Goal: Task Accomplishment & Management: Manage account settings

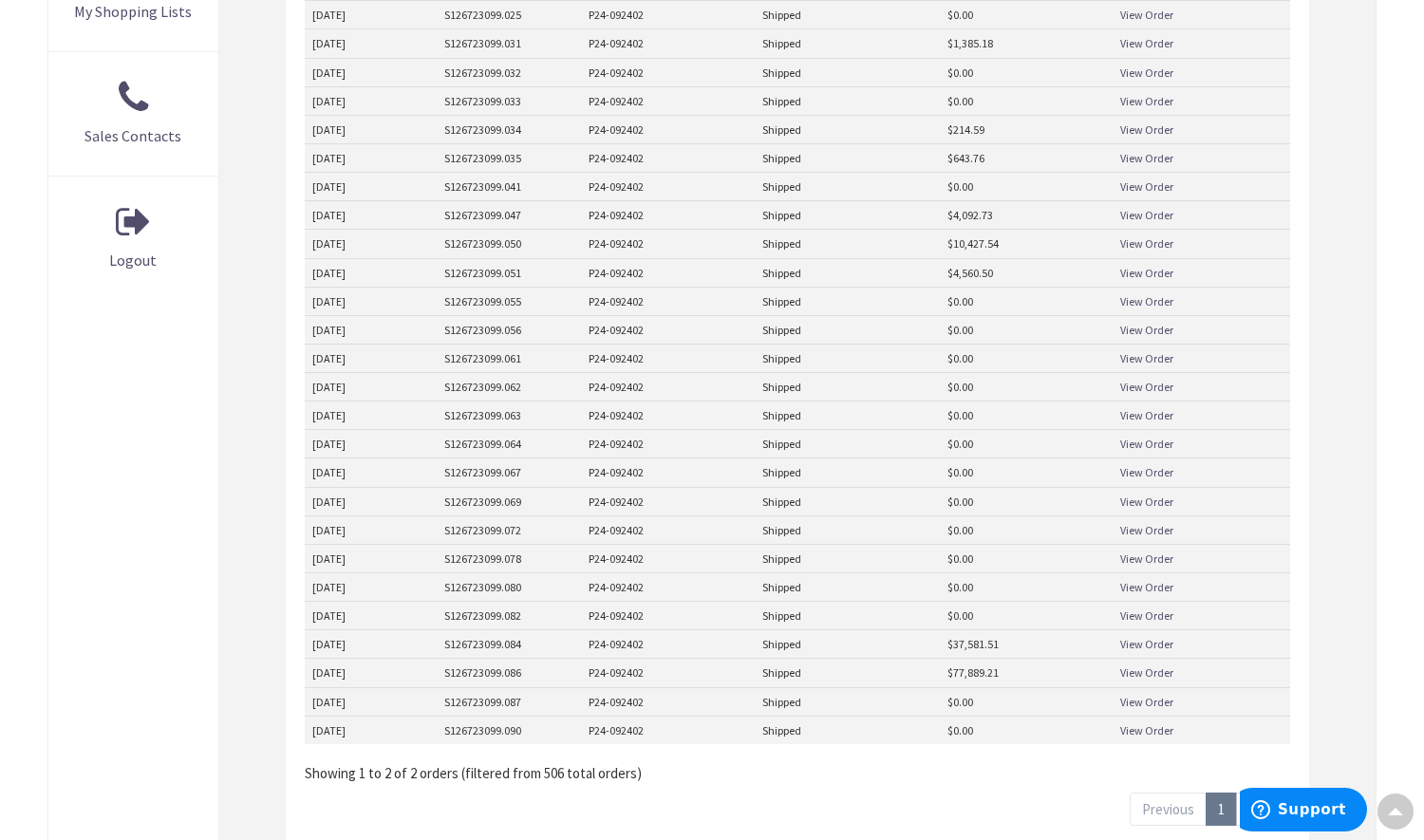
scroll to position [190, 0]
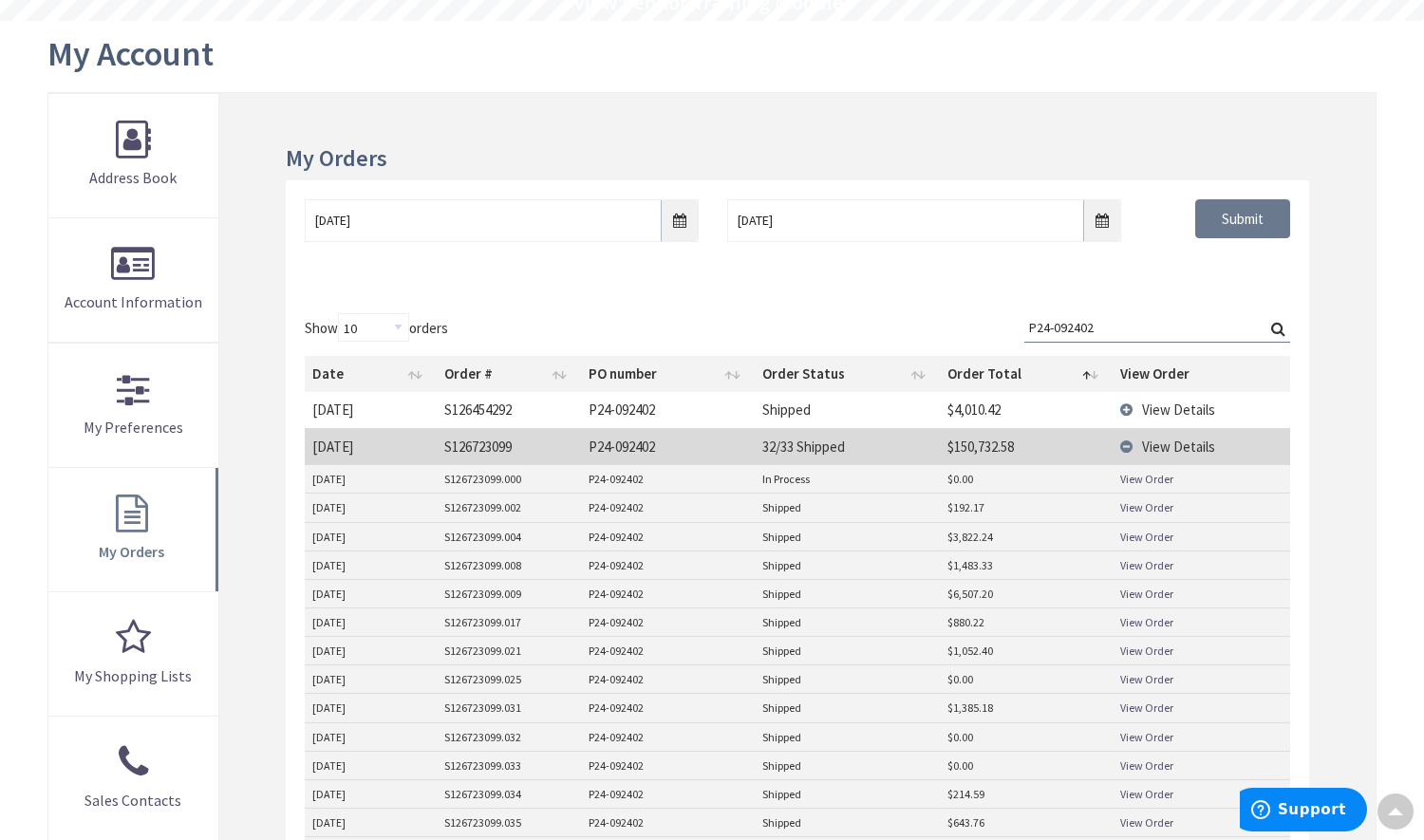
drag, startPoint x: 1153, startPoint y: 321, endPoint x: 973, endPoint y: 325, distance: 180.0
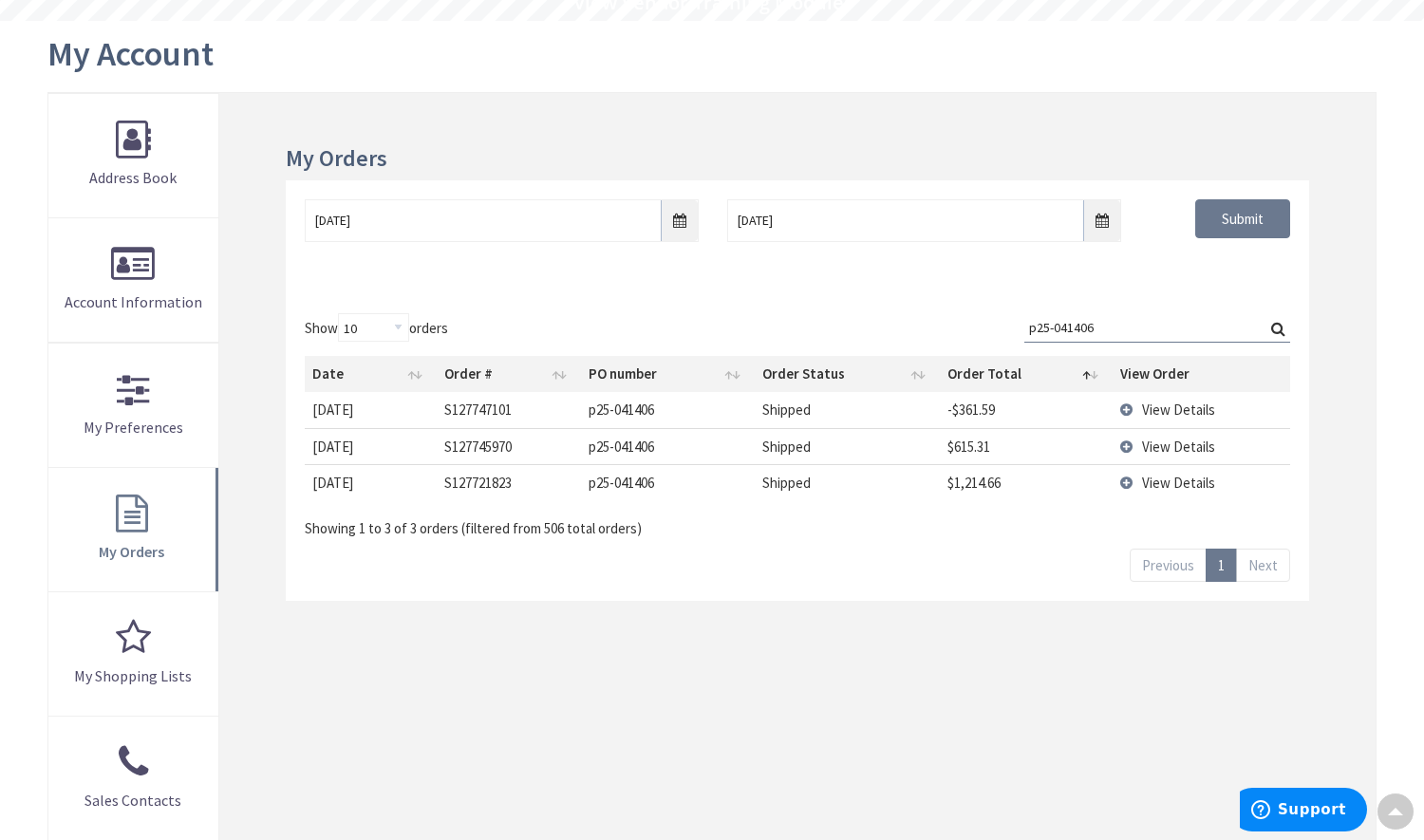
click at [1128, 435] on td "View Details" at bounding box center [1201, 445] width 177 height 36
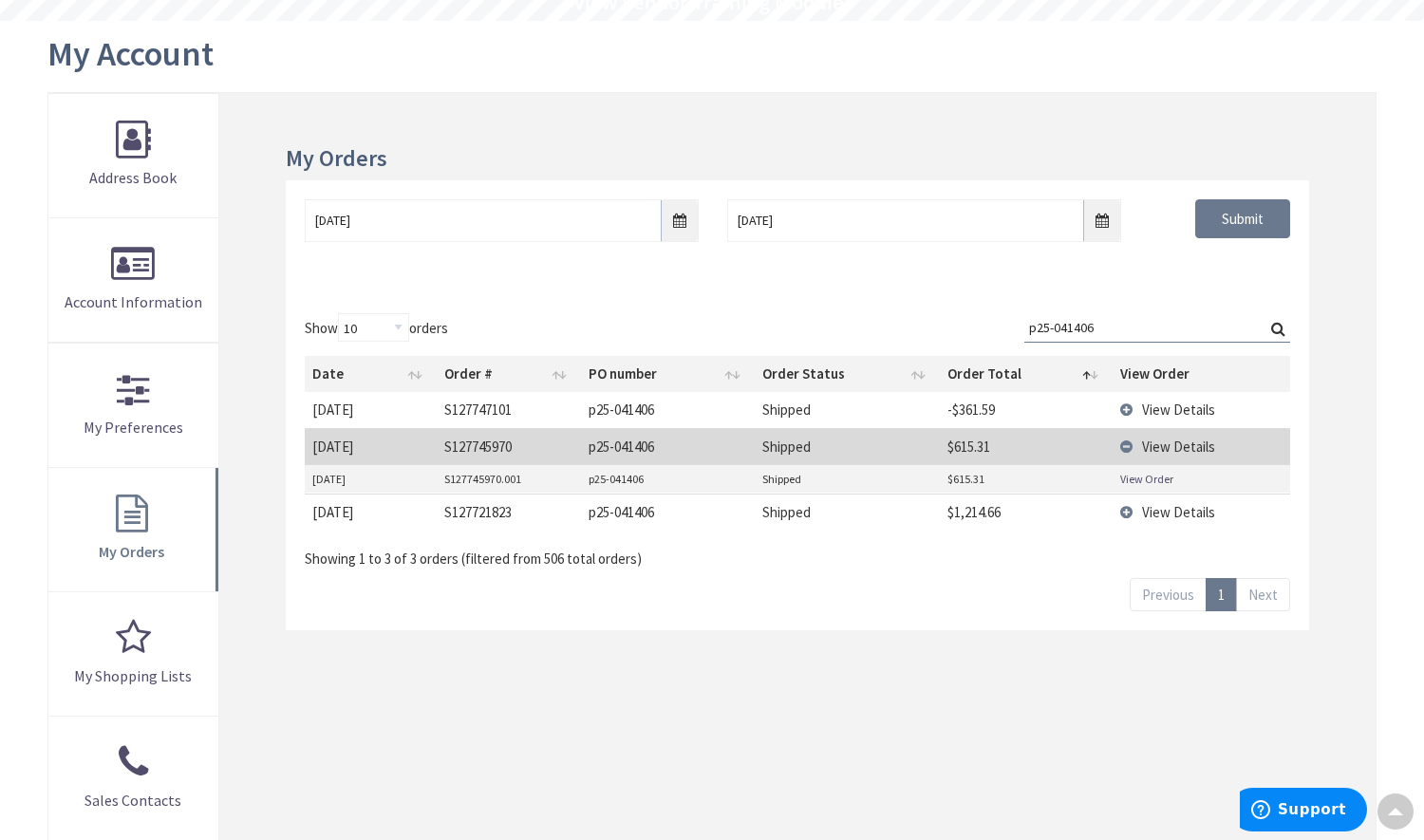
click at [1143, 480] on link "View Order" at bounding box center [1147, 479] width 53 height 16
click at [1114, 325] on input "p25-041406" at bounding box center [1157, 327] width 265 height 28
drag, startPoint x: 1112, startPoint y: 326, endPoint x: 1013, endPoint y: 326, distance: 99.0
click at [1013, 326] on div "Show 10 25 50 100 orders Search: p25-041406 Date Order # PO number Order Status…" at bounding box center [797, 441] width 985 height 256
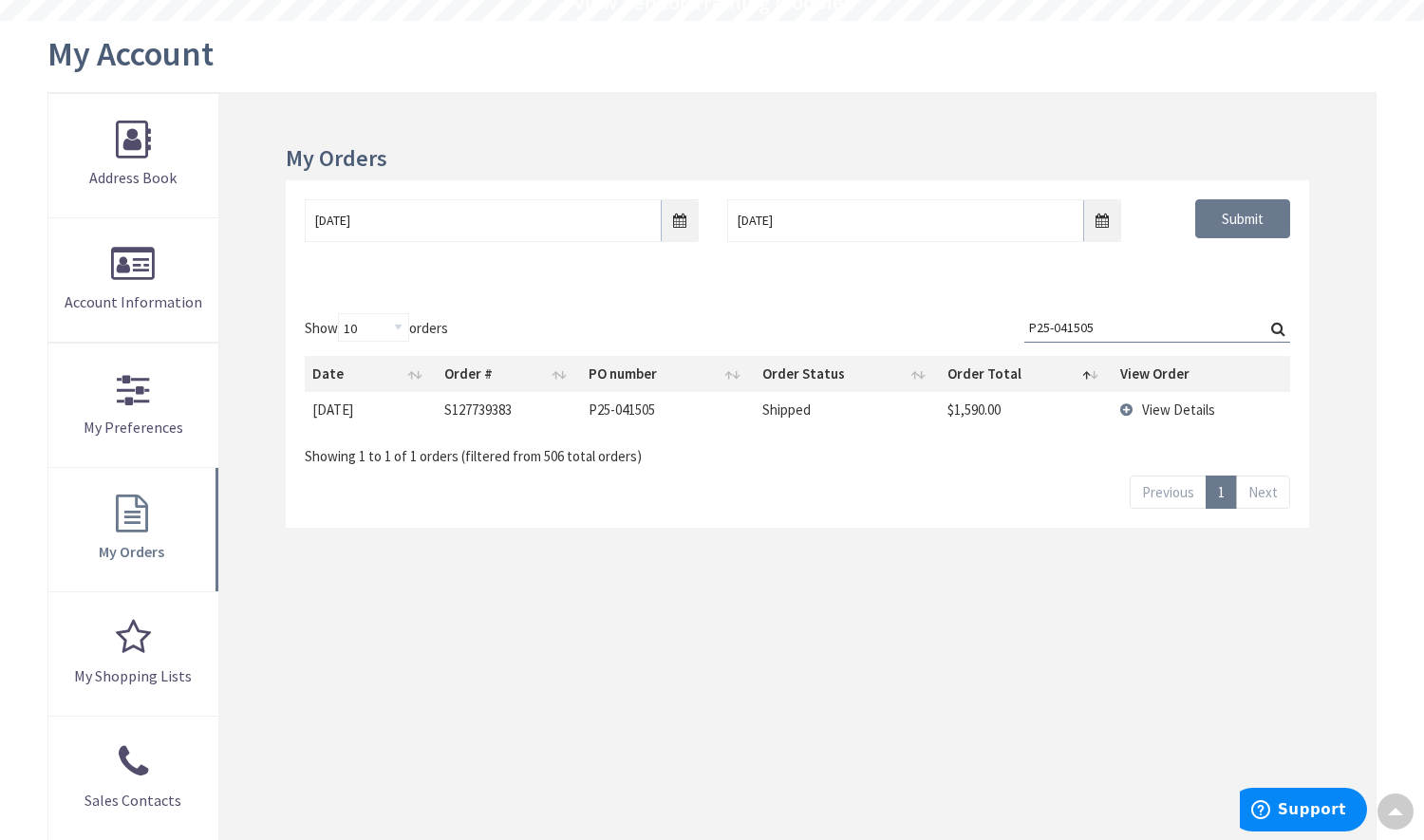
type input "P25-041505"
click at [1281, 324] on label "Search: P25-041505" at bounding box center [1157, 328] width 265 height 29
click at [1281, 324] on input "P25-041505" at bounding box center [1157, 327] width 265 height 28
click at [1249, 222] on input "Submit" at bounding box center [1243, 219] width 95 height 40
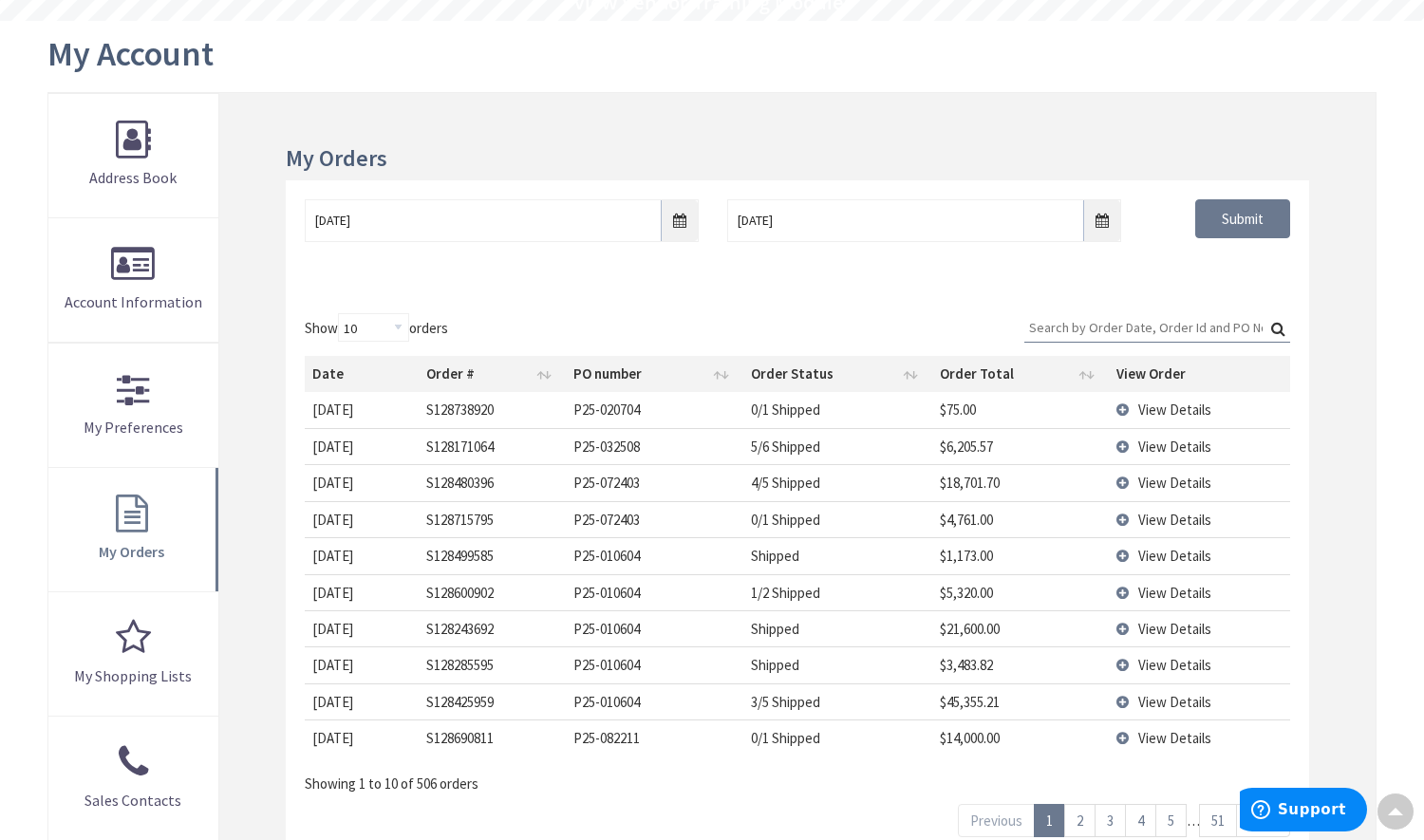
click at [1189, 325] on input "Search:" at bounding box center [1157, 327] width 265 height 28
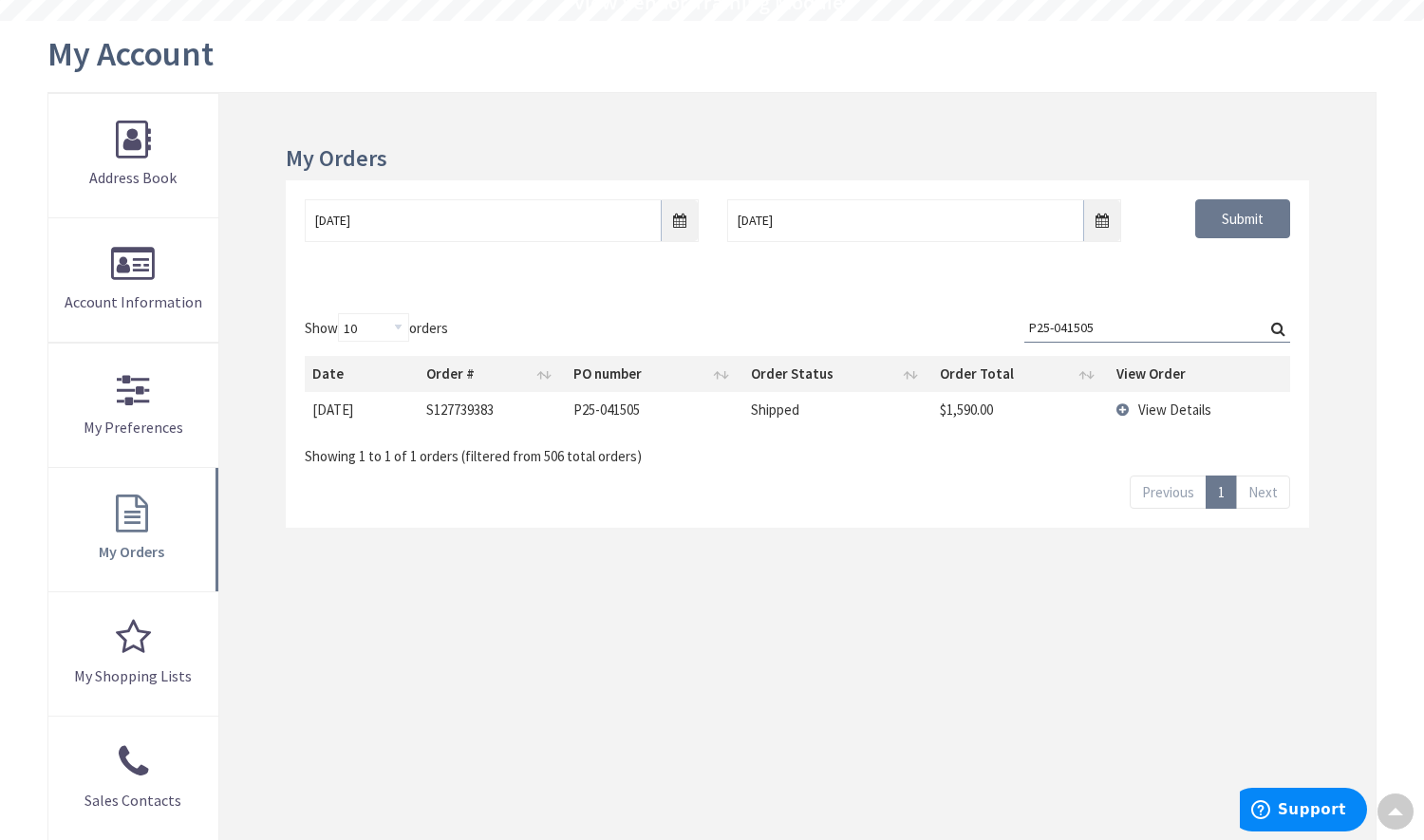
click at [1156, 397] on td "View Details" at bounding box center [1199, 409] width 181 height 35
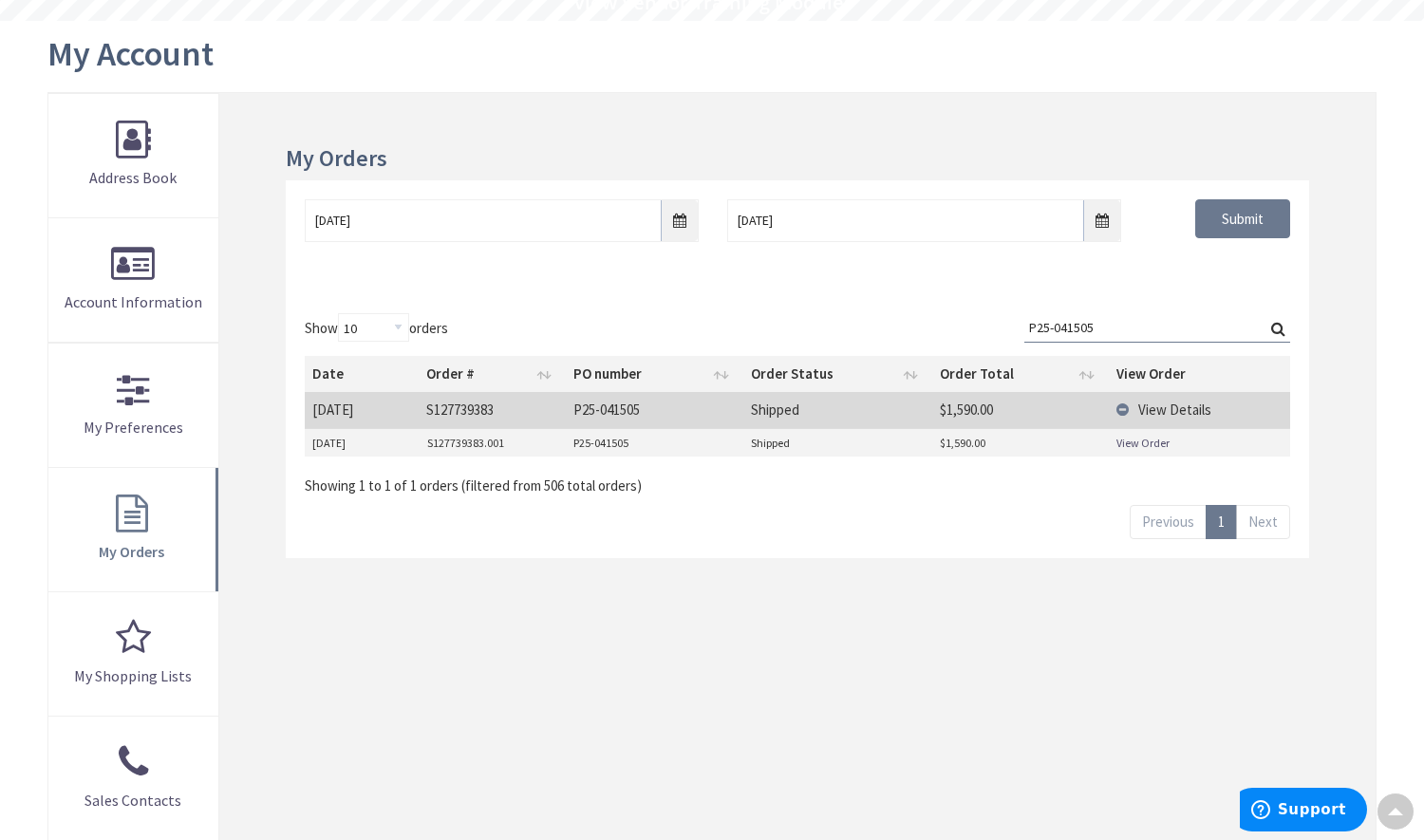
click at [1149, 445] on link "View Order" at bounding box center [1143, 443] width 53 height 16
drag, startPoint x: 1113, startPoint y: 326, endPoint x: 956, endPoint y: 317, distance: 157.3
click at [958, 318] on div "Show 10 25 50 100 orders Search: P25-041505 Date Order # PO number Order Status…" at bounding box center [797, 404] width 985 height 182
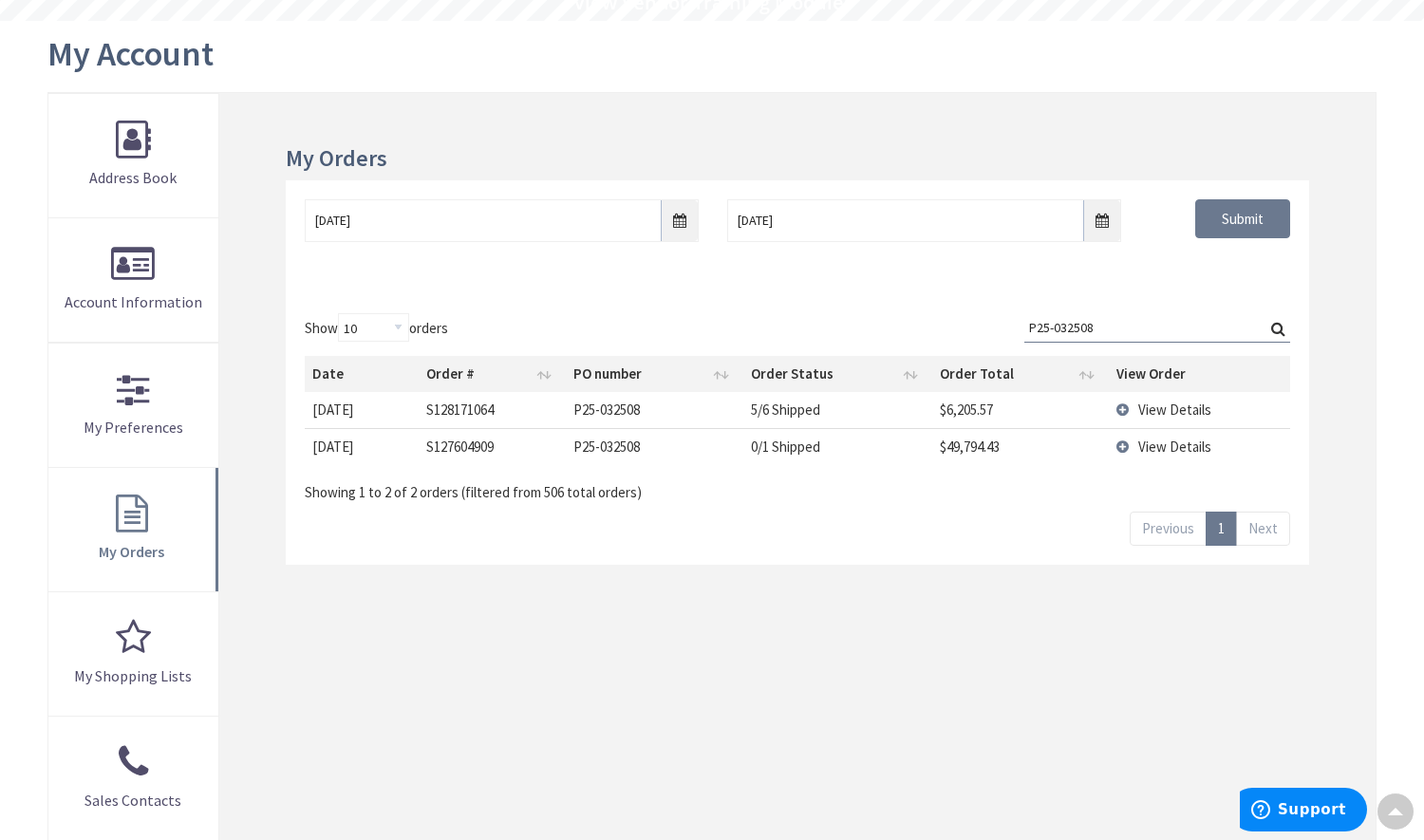
click at [1165, 417] on span "View Details" at bounding box center [1174, 409] width 73 height 18
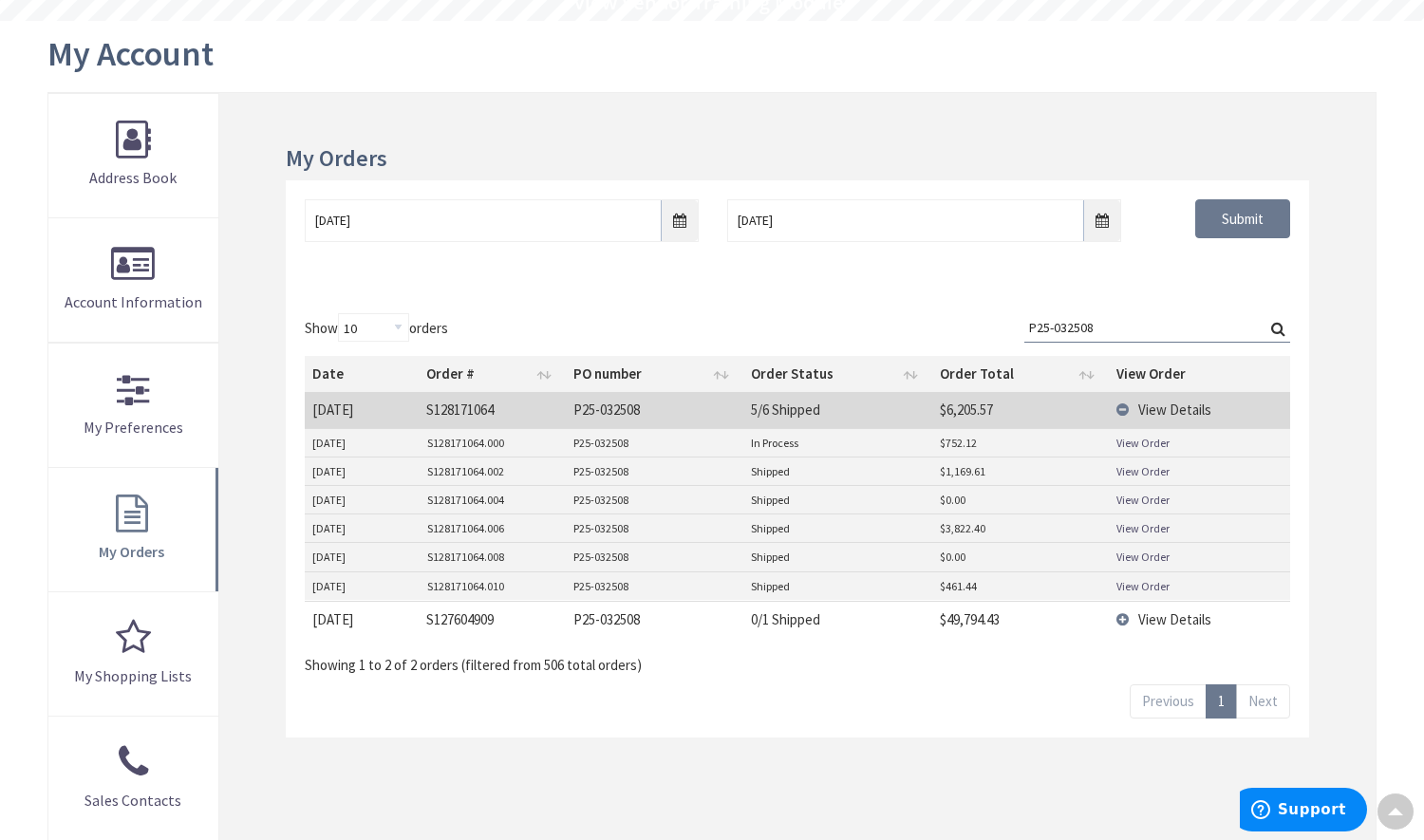
click at [1125, 622] on td "View Details" at bounding box center [1199, 619] width 181 height 36
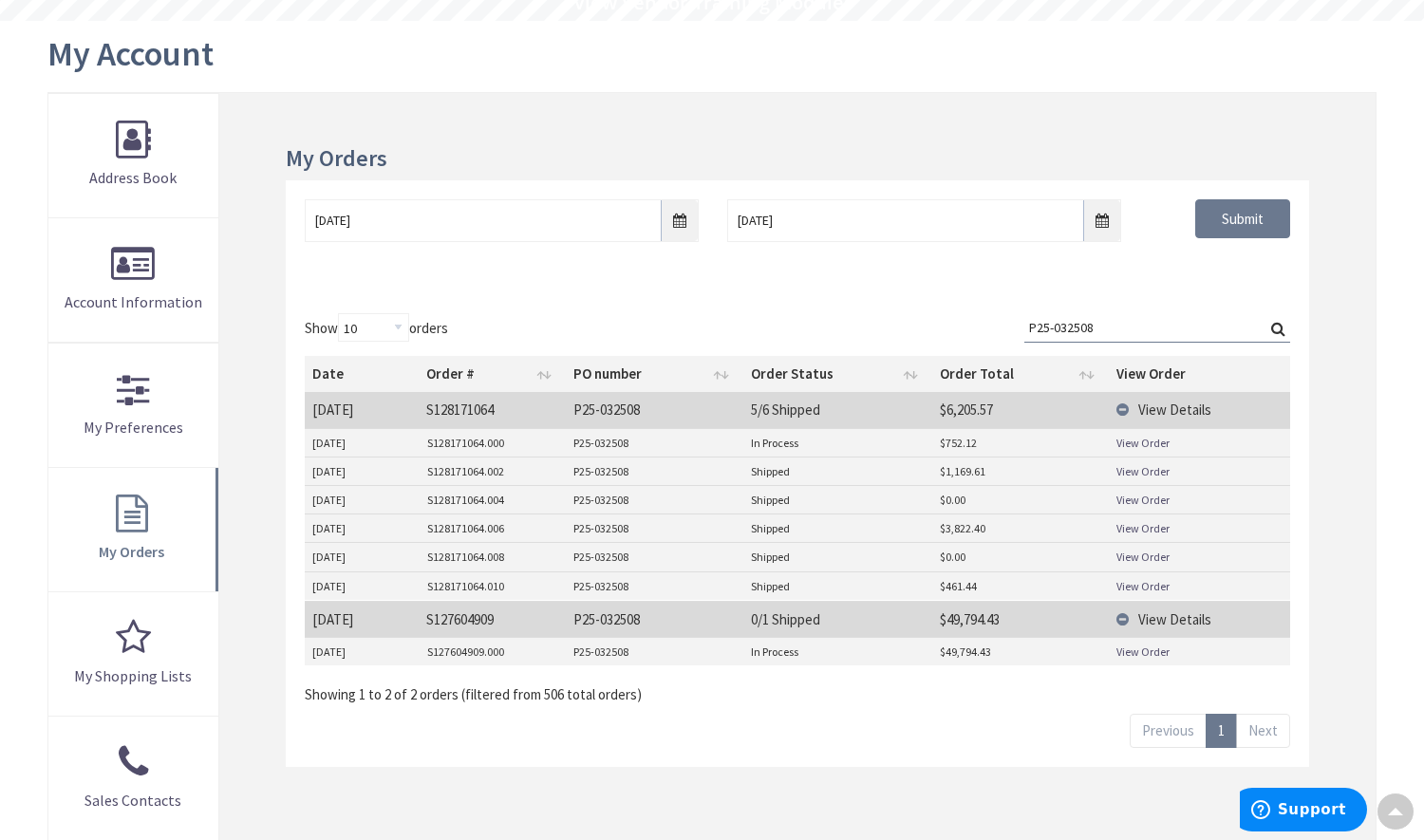
click at [1152, 657] on link "View Order" at bounding box center [1143, 651] width 53 height 16
click at [1148, 442] on link "View Order" at bounding box center [1143, 443] width 53 height 16
click at [1158, 588] on link "View Order" at bounding box center [1143, 585] width 53 height 16
click at [1155, 553] on link "View Order" at bounding box center [1143, 556] width 53 height 16
click at [1152, 530] on link "View Order" at bounding box center [1143, 528] width 53 height 16
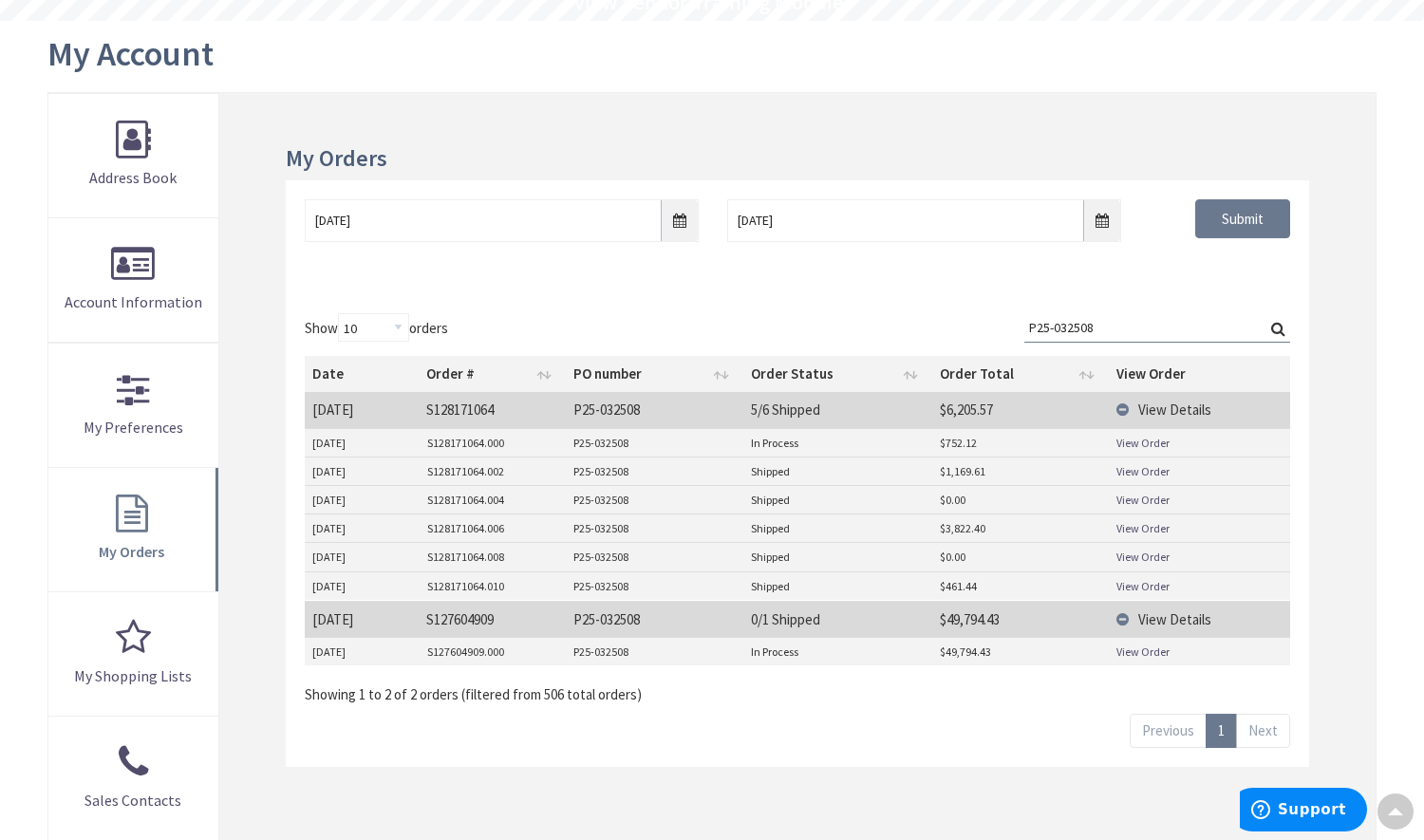
click at [1158, 479] on link "View Order" at bounding box center [1143, 471] width 53 height 16
click at [1139, 443] on link "View Order" at bounding box center [1143, 443] width 53 height 16
drag, startPoint x: 1121, startPoint y: 326, endPoint x: 1056, endPoint y: 326, distance: 65.0
click at [1056, 326] on input "P25-032508" at bounding box center [1157, 327] width 265 height 28
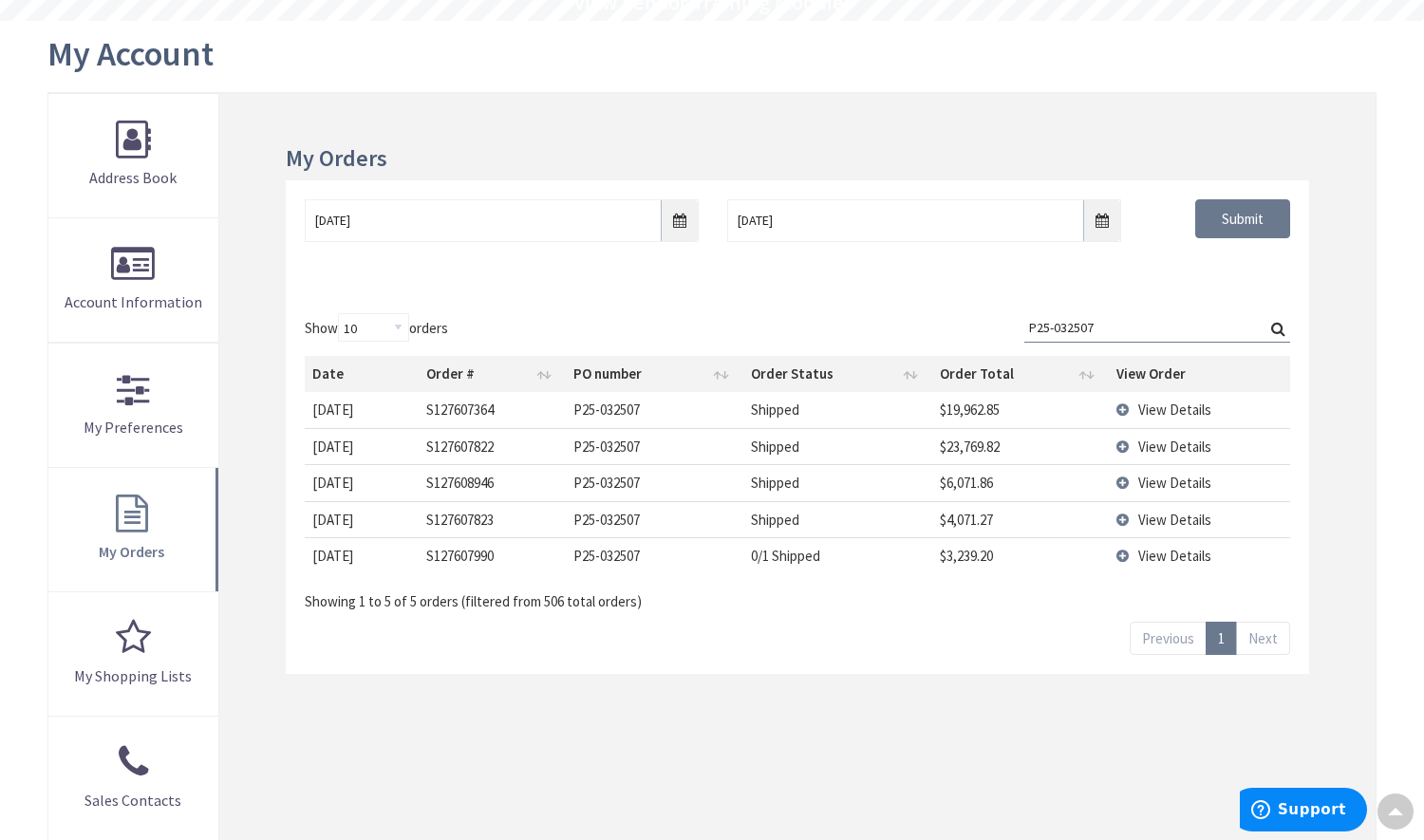
type input "P25-032507"
click at [1161, 400] on span "View Details" at bounding box center [1174, 409] width 73 height 18
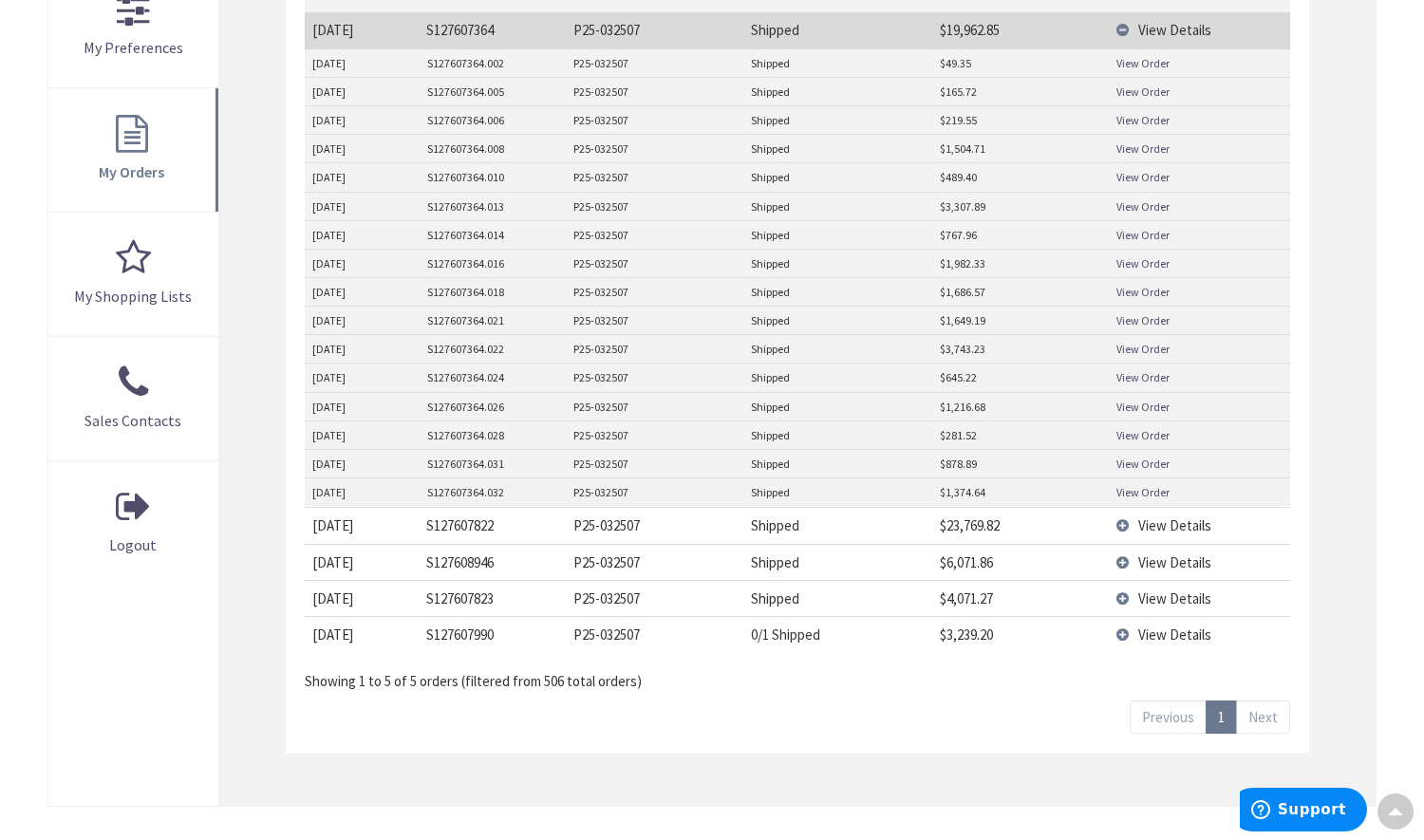
scroll to position [665, 0]
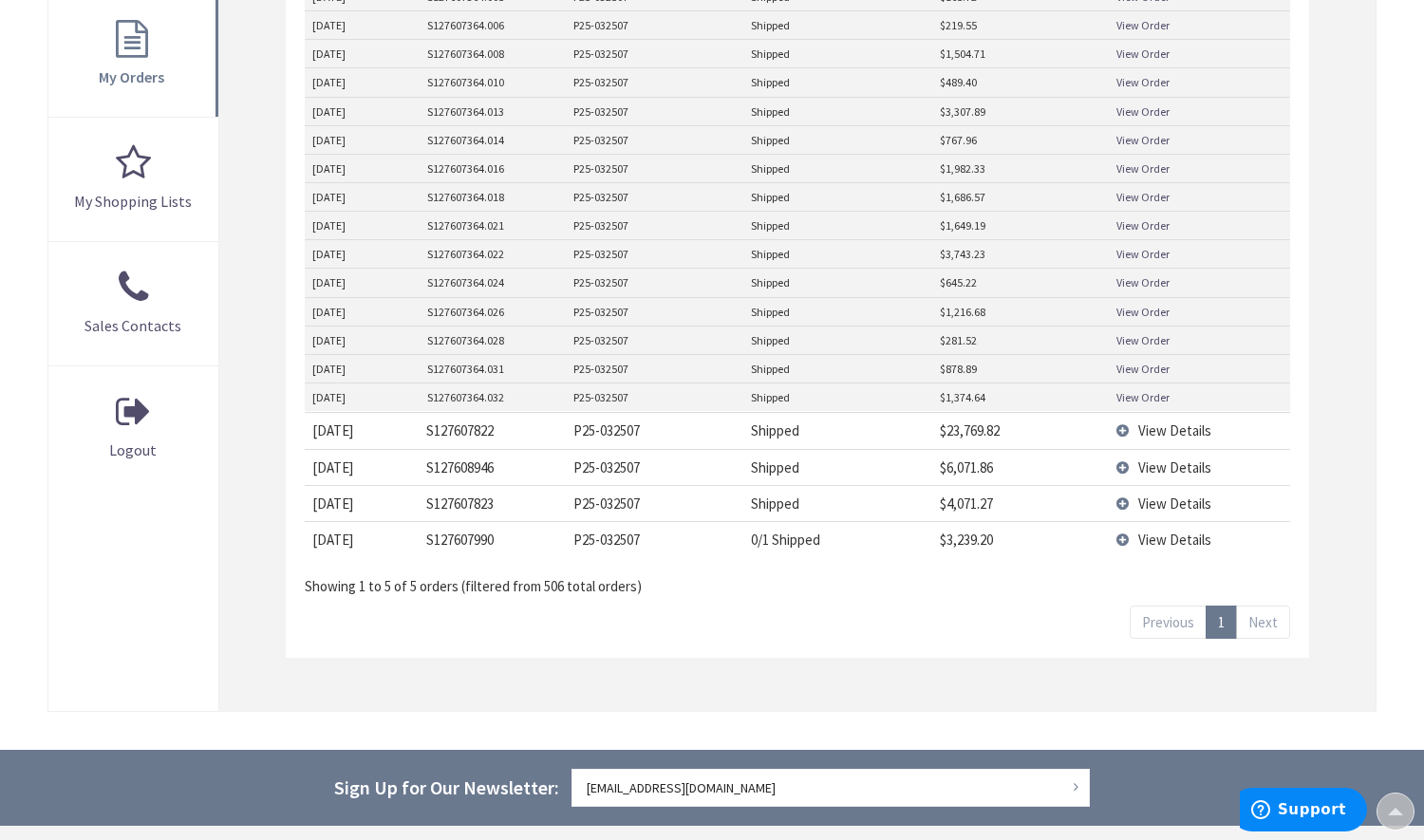
click at [1139, 429] on span "View Details" at bounding box center [1174, 430] width 73 height 18
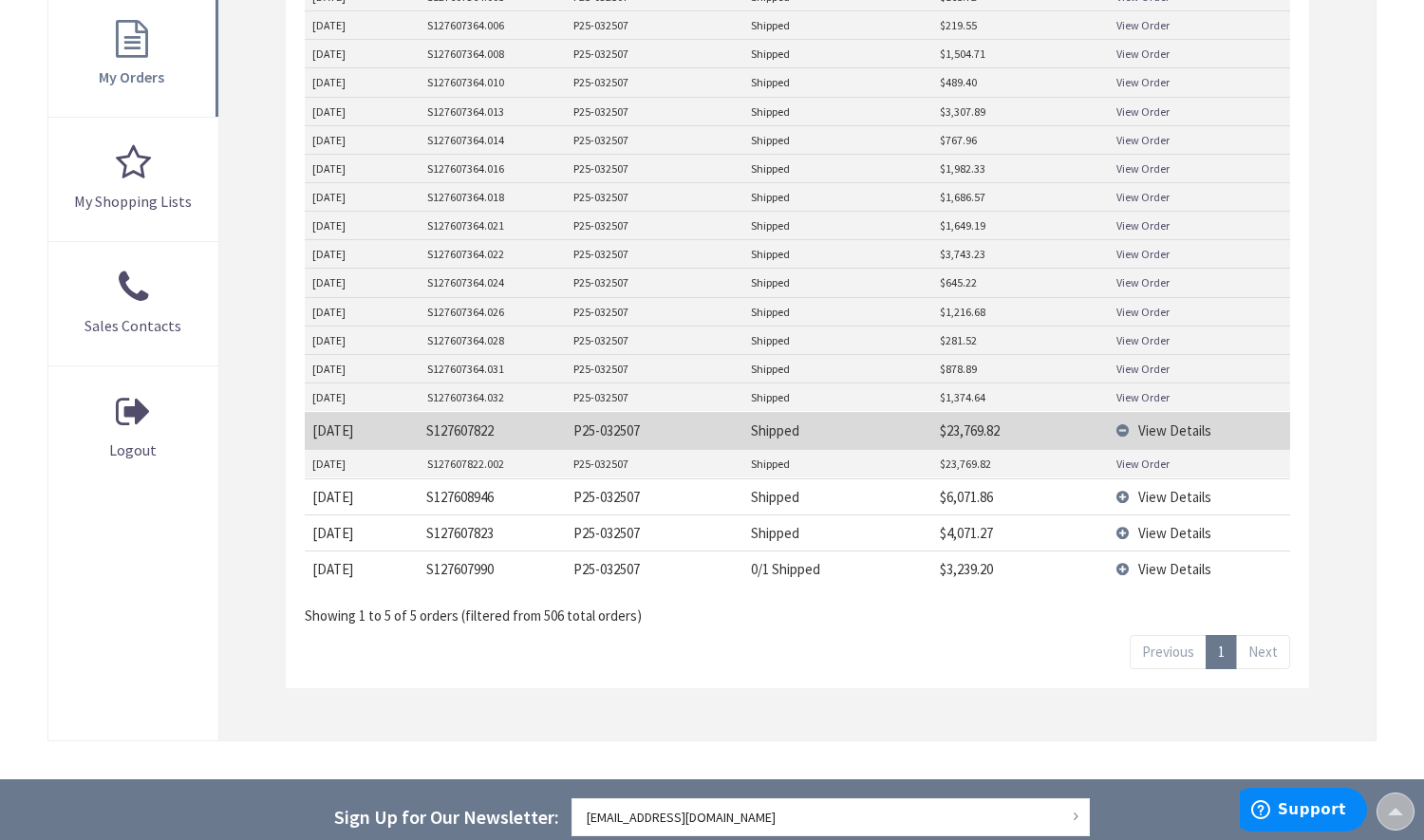
scroll to position [949, 0]
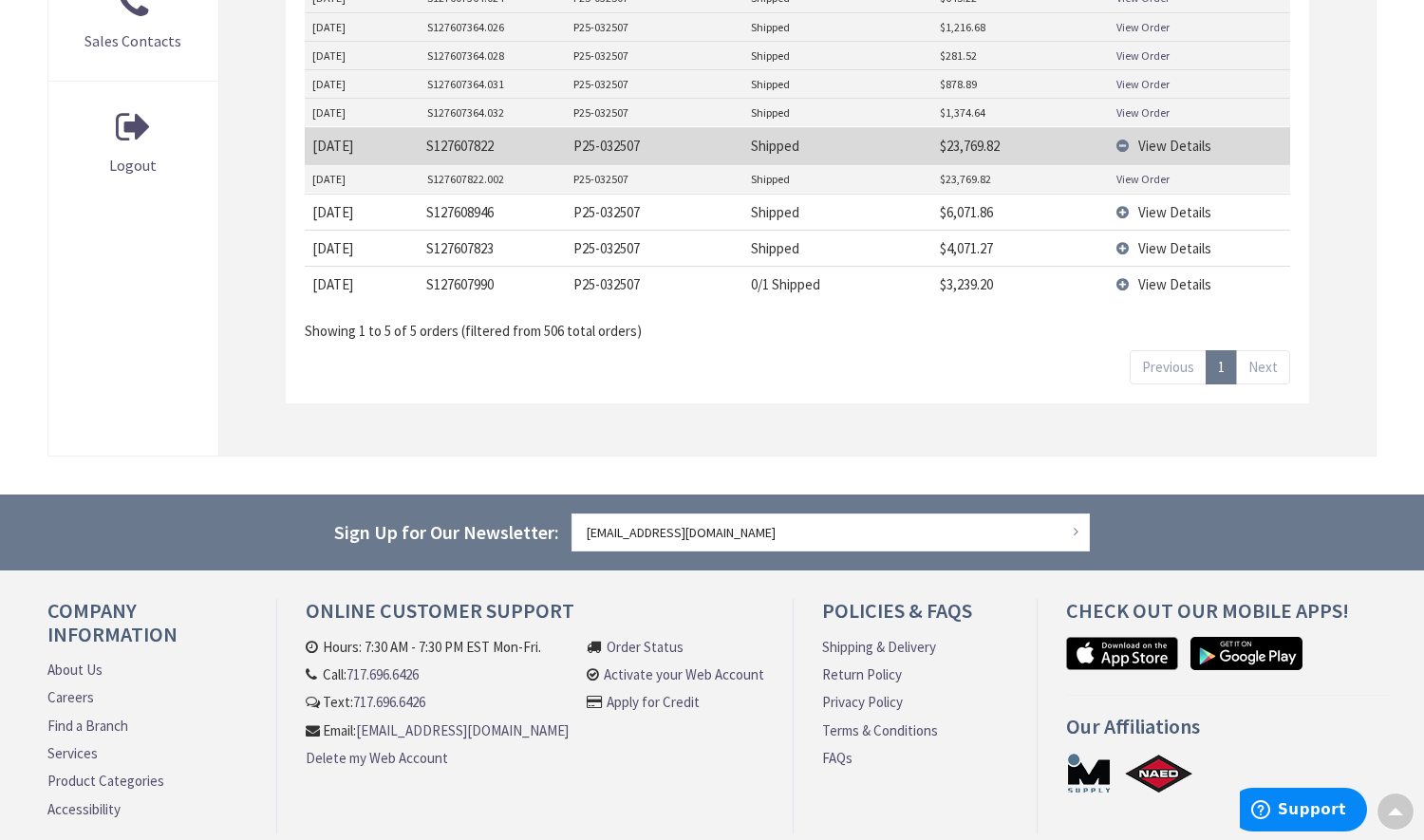
click at [1123, 212] on td "View Details" at bounding box center [1199, 211] width 181 height 36
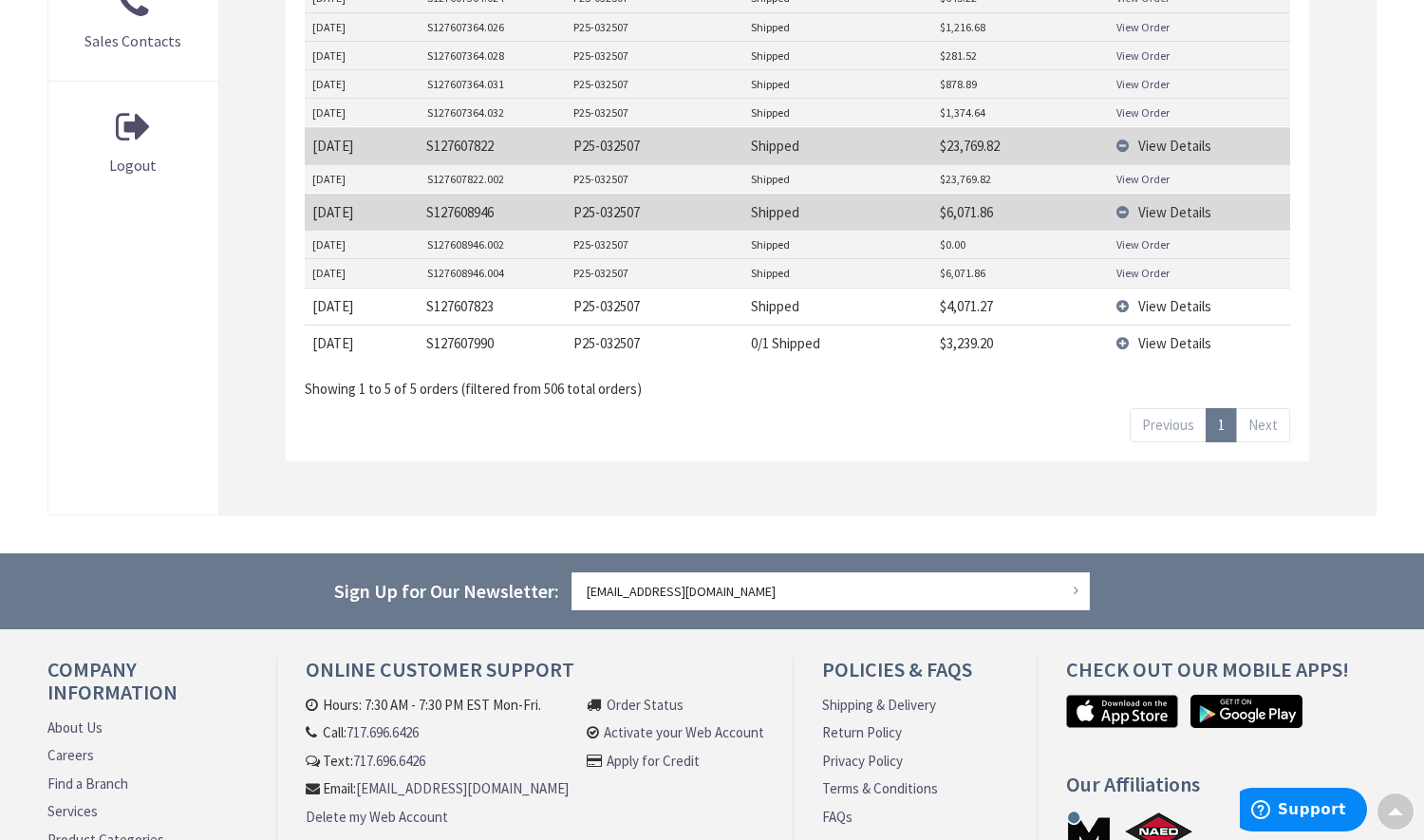
click at [1124, 303] on td "View Details" at bounding box center [1199, 305] width 181 height 36
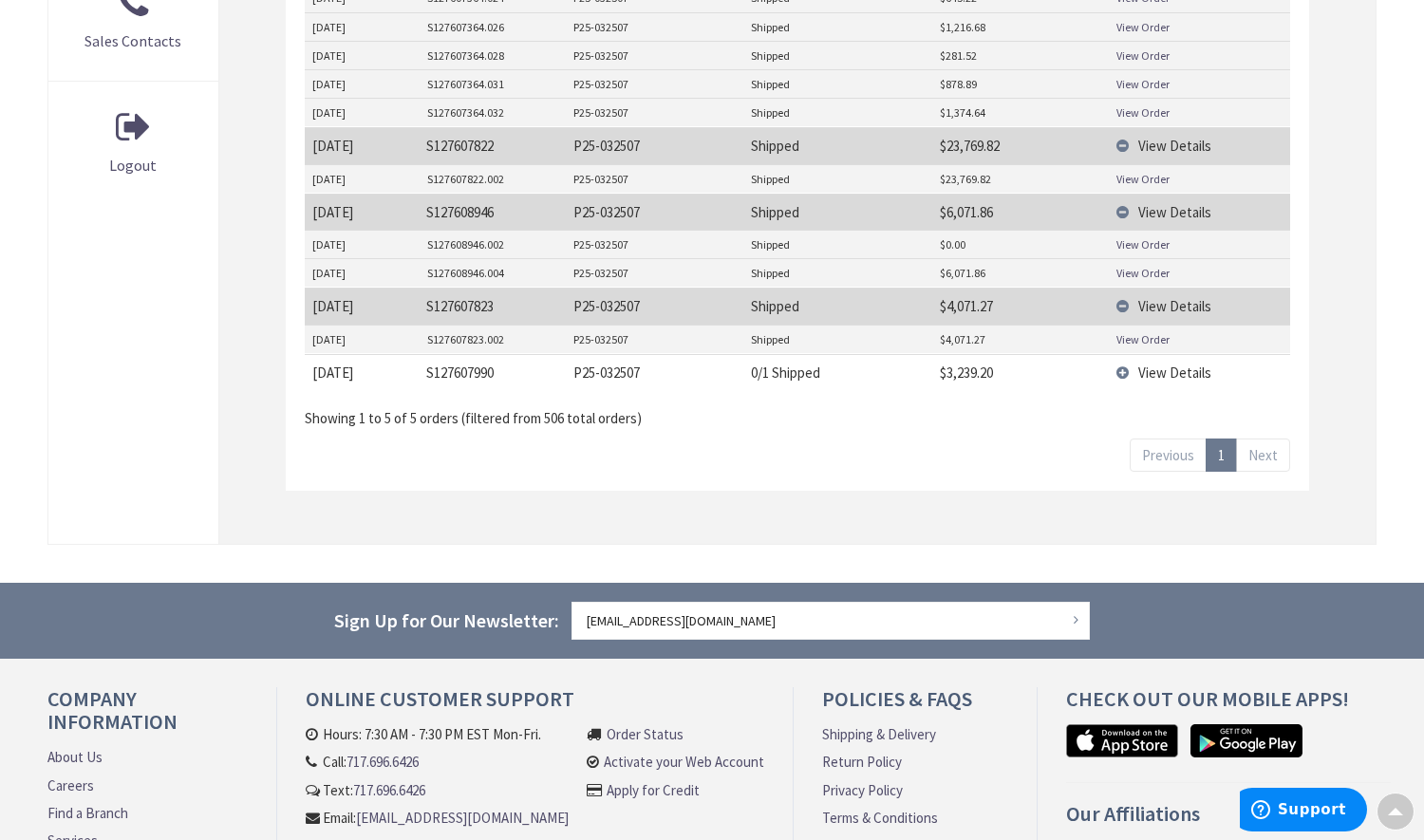
click at [1122, 377] on td "View Details" at bounding box center [1199, 372] width 181 height 36
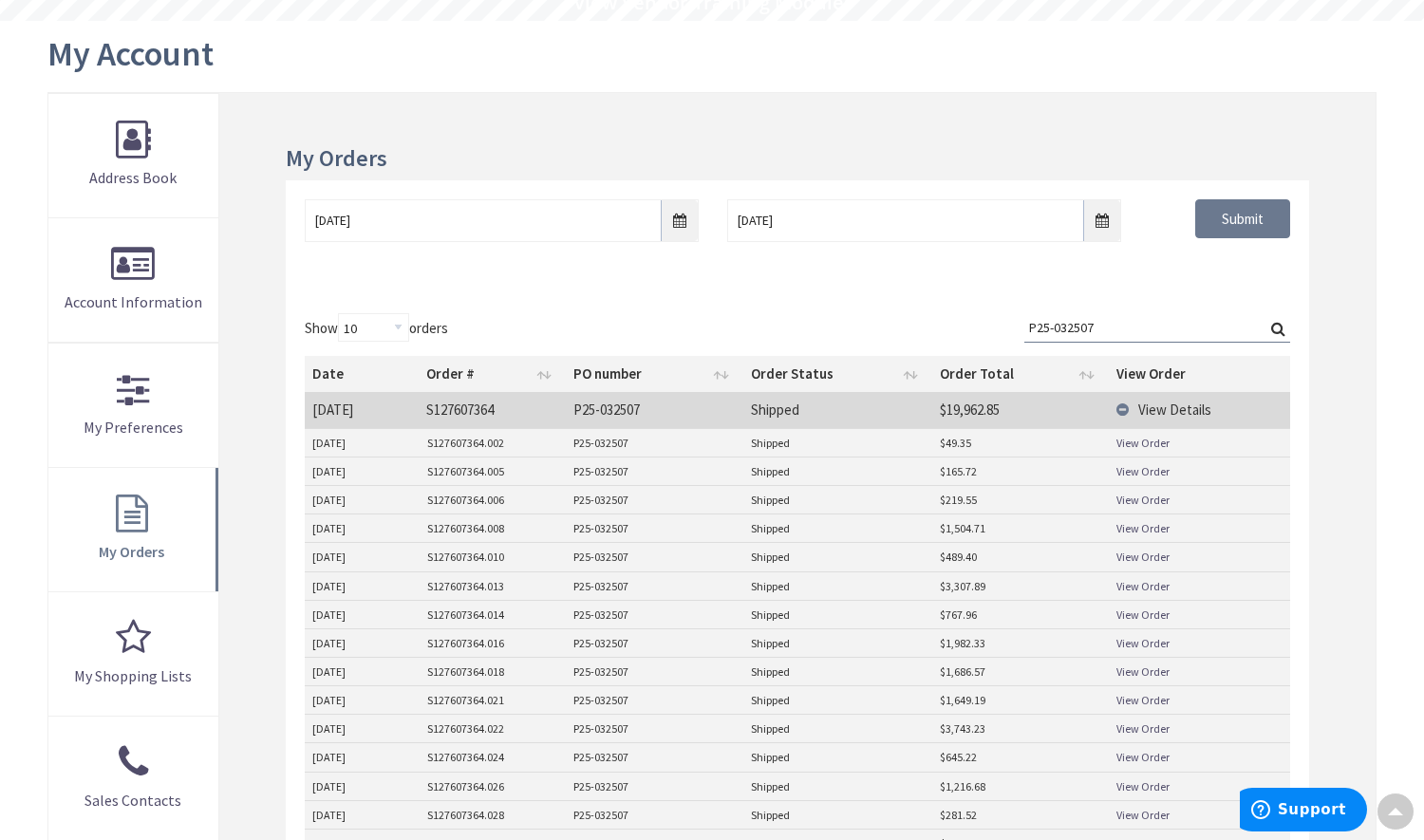
scroll to position [380, 0]
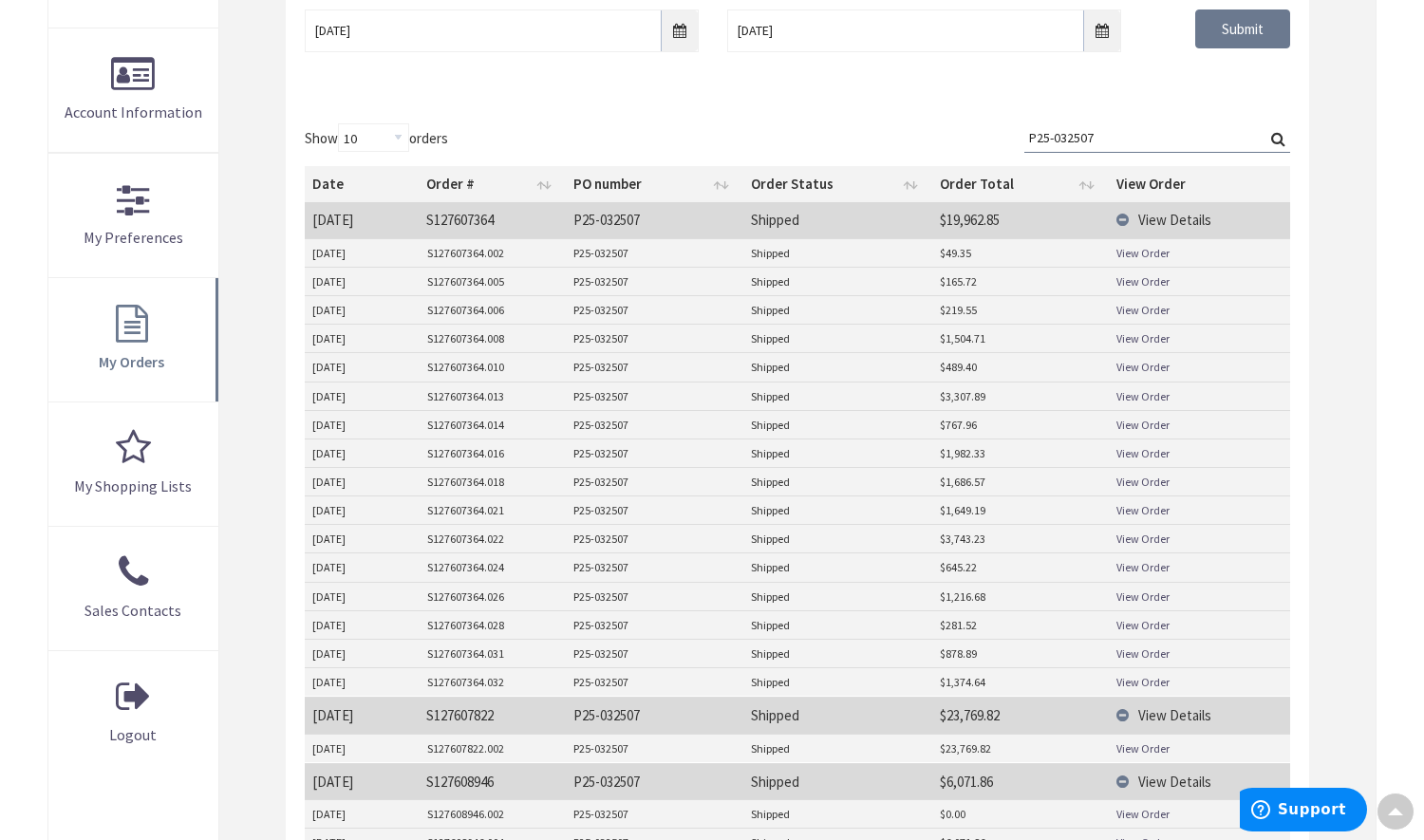
click at [1155, 257] on link "View Order" at bounding box center [1143, 253] width 53 height 16
click at [1160, 286] on link "View Order" at bounding box center [1143, 281] width 53 height 16
click at [1146, 314] on link "View Order" at bounding box center [1143, 309] width 53 height 16
click at [1162, 342] on link "View Order" at bounding box center [1143, 338] width 53 height 16
click at [1148, 365] on link "View Order" at bounding box center [1143, 366] width 53 height 16
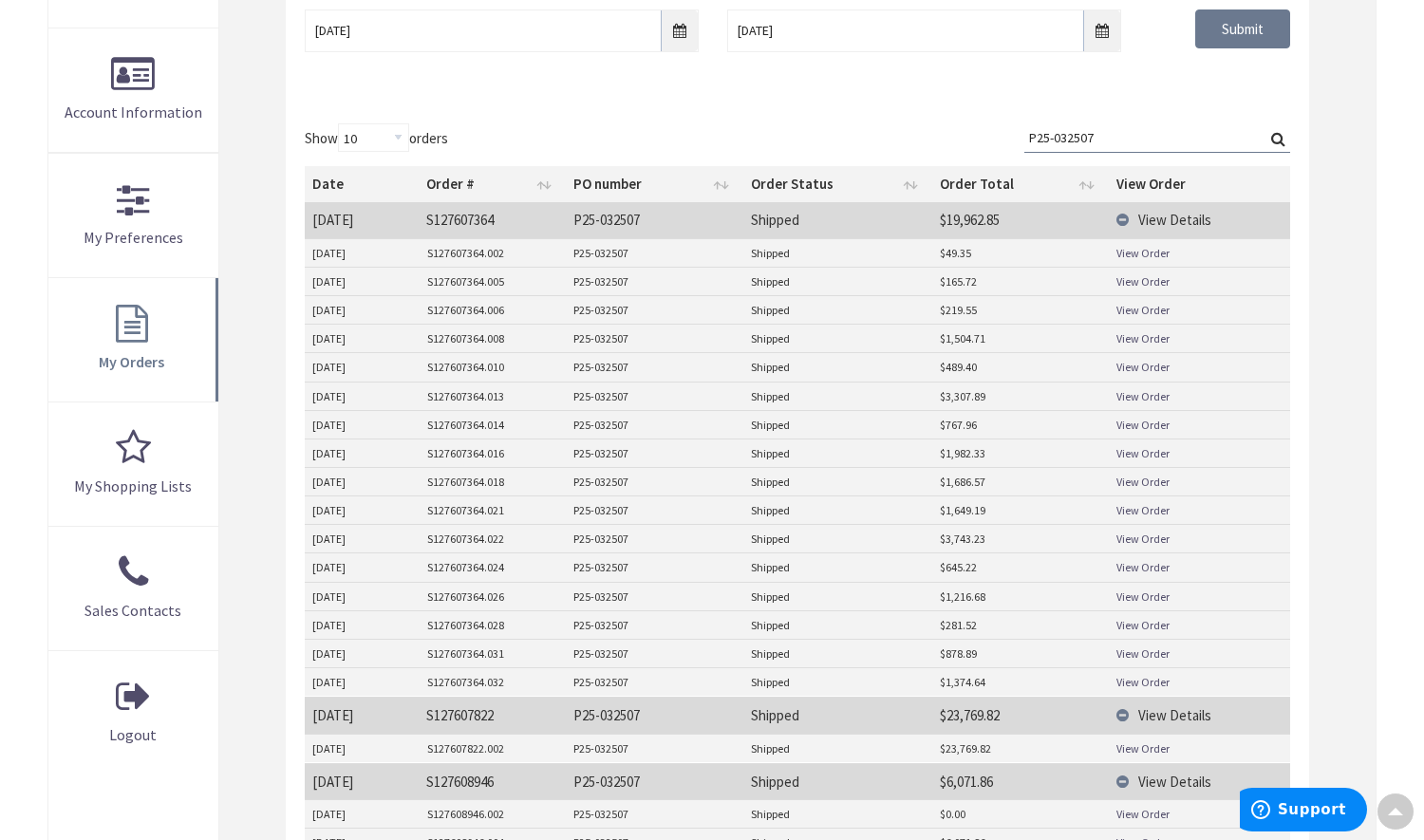
click at [1141, 399] on link "View Order" at bounding box center [1143, 397] width 53 height 16
click at [1151, 422] on link "View Order" at bounding box center [1143, 425] width 53 height 16
click at [1146, 450] on link "View Order" at bounding box center [1143, 453] width 53 height 16
click at [1152, 483] on link "View Order" at bounding box center [1143, 482] width 53 height 16
click at [1135, 512] on link "View Order" at bounding box center [1143, 510] width 53 height 16
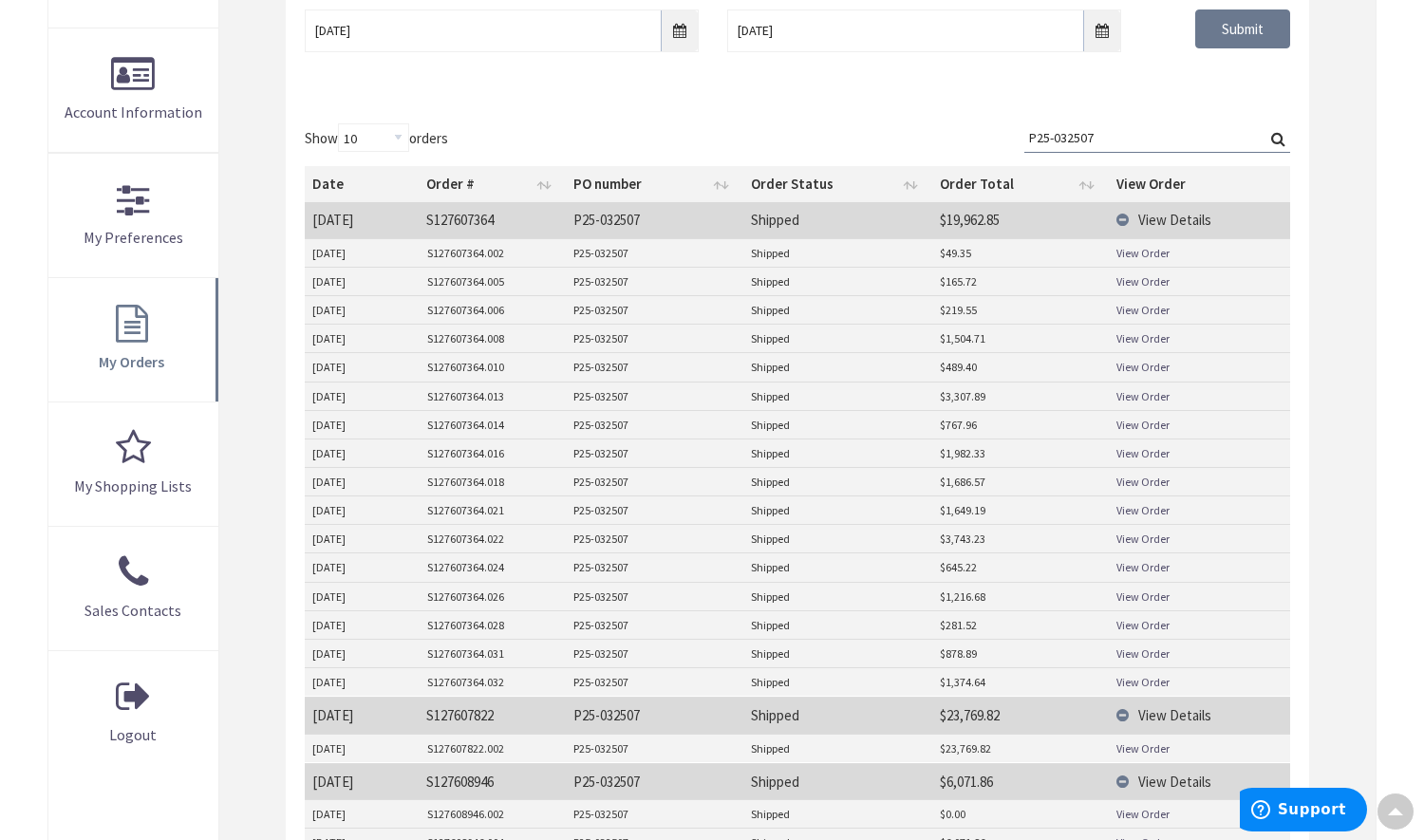
click at [1156, 539] on link "View Order" at bounding box center [1143, 538] width 53 height 16
click at [1157, 567] on link "View Order" at bounding box center [1143, 567] width 53 height 16
click at [1155, 600] on link "View Order" at bounding box center [1143, 596] width 53 height 16
click at [1152, 626] on link "View Order" at bounding box center [1143, 625] width 53 height 16
click at [1157, 654] on link "View Order" at bounding box center [1143, 653] width 53 height 16
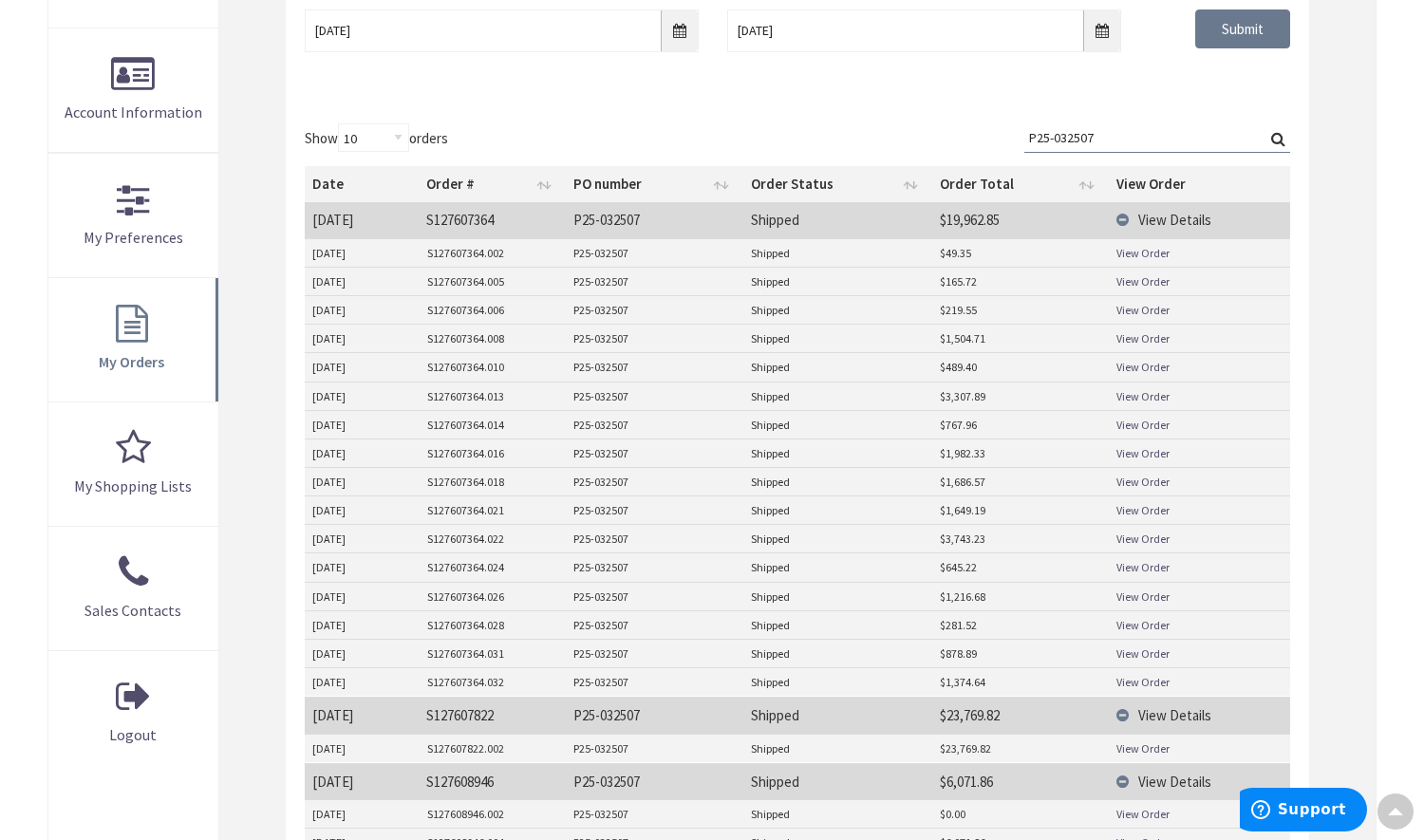
click at [1154, 681] on link "View Order" at bounding box center [1143, 681] width 53 height 16
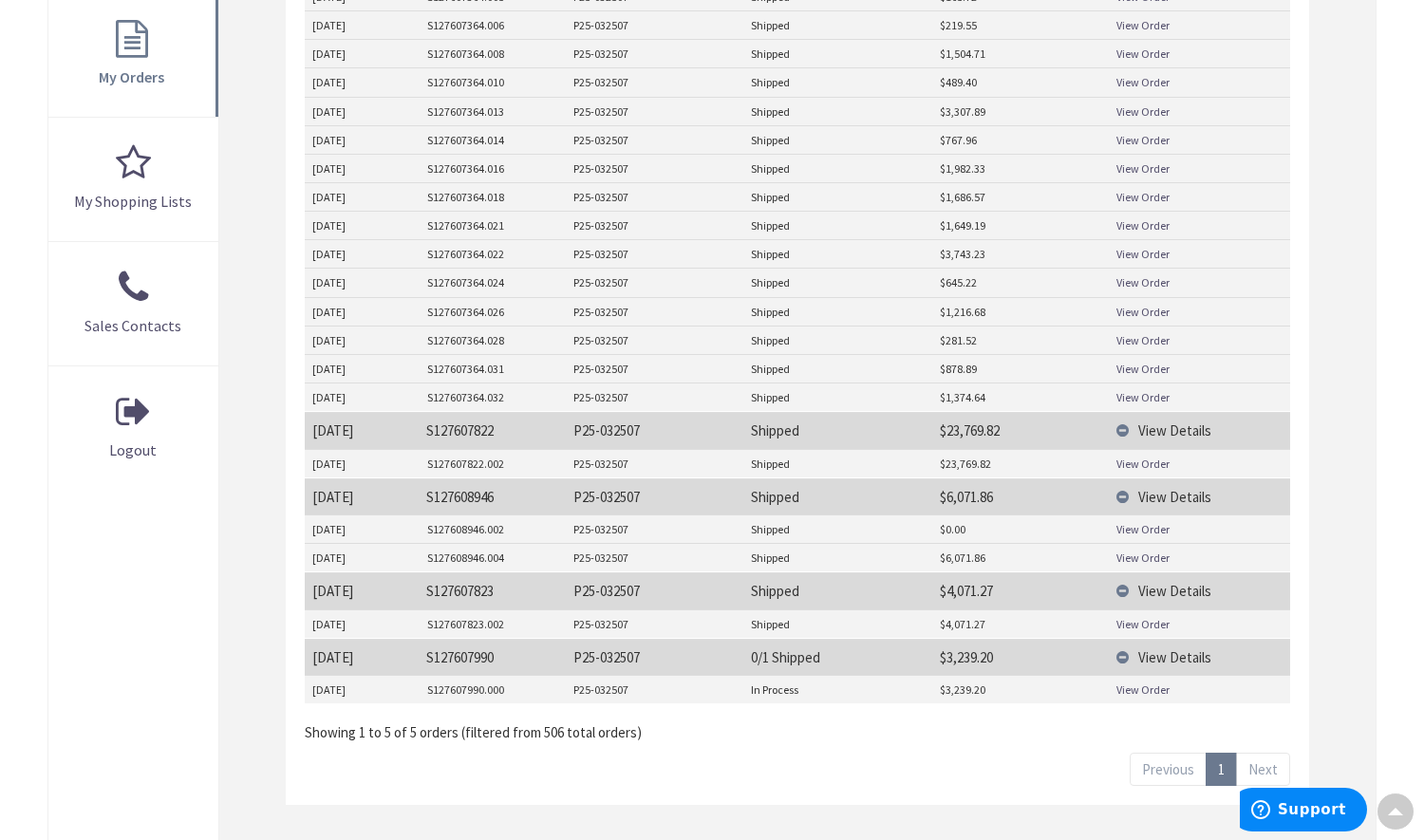
click at [1149, 463] on link "View Order" at bounding box center [1143, 463] width 53 height 16
click at [1137, 557] on link "View Order" at bounding box center [1143, 557] width 53 height 16
click at [1151, 621] on link "View Order" at bounding box center [1143, 624] width 53 height 16
click at [1152, 687] on link "View Order" at bounding box center [1143, 689] width 53 height 16
click at [1162, 389] on link "View Order" at bounding box center [1143, 397] width 53 height 16
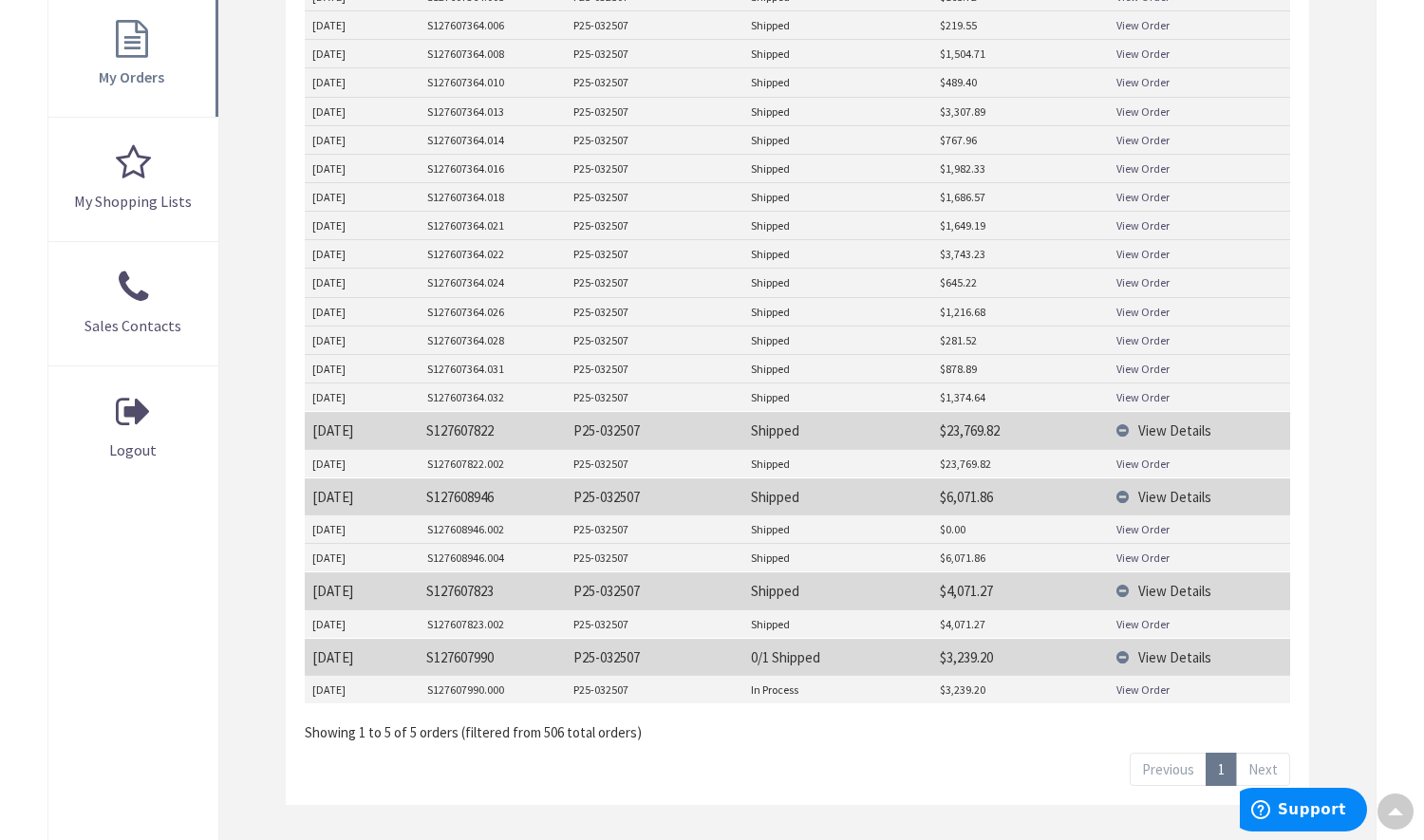
click at [1147, 467] on link "View Order" at bounding box center [1143, 463] width 53 height 16
click at [1160, 552] on link "View Order" at bounding box center [1143, 557] width 53 height 16
click at [1152, 684] on link "View Order" at bounding box center [1143, 689] width 53 height 16
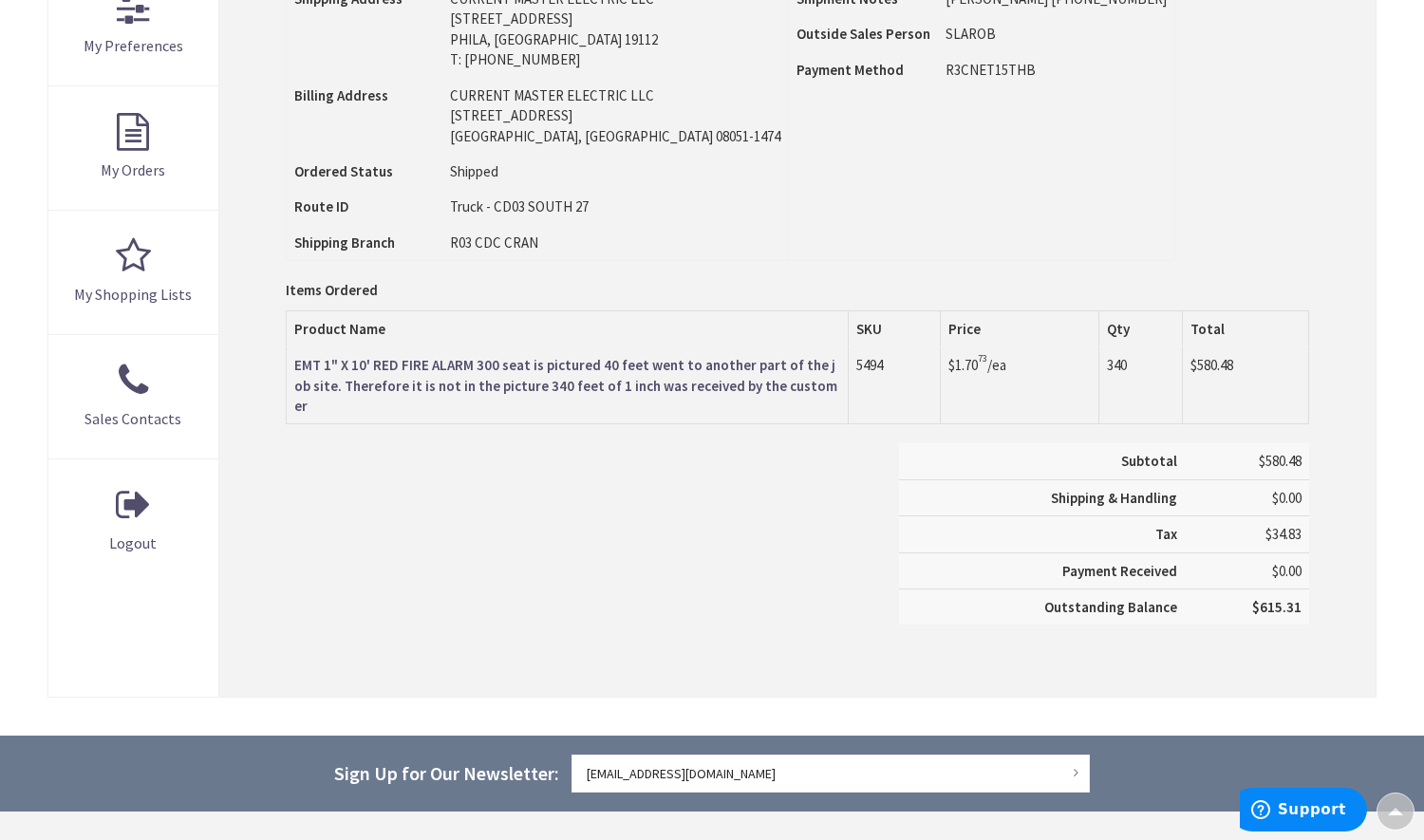
scroll to position [285, 0]
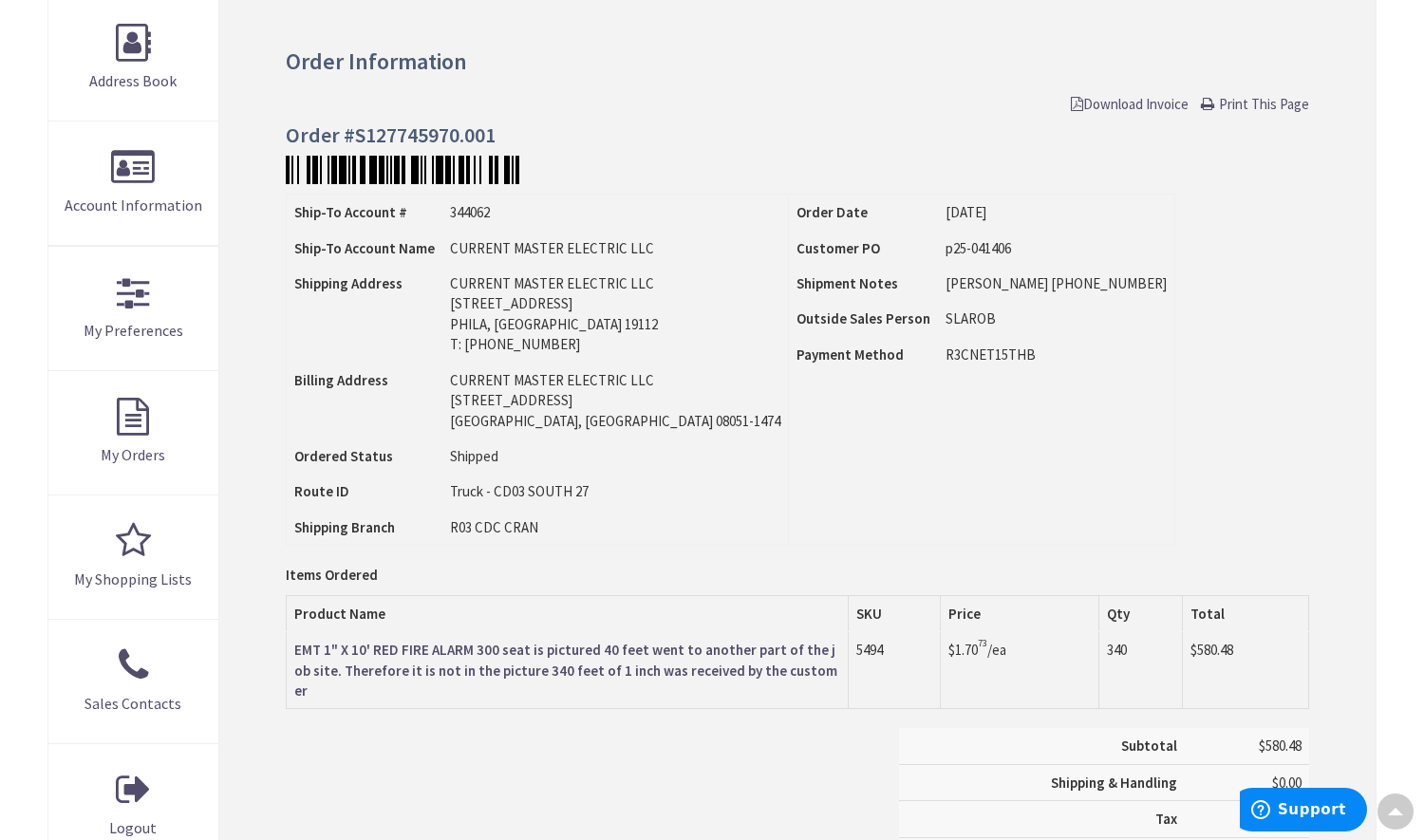
click at [1112, 102] on span "Download Invoice" at bounding box center [1130, 104] width 118 height 18
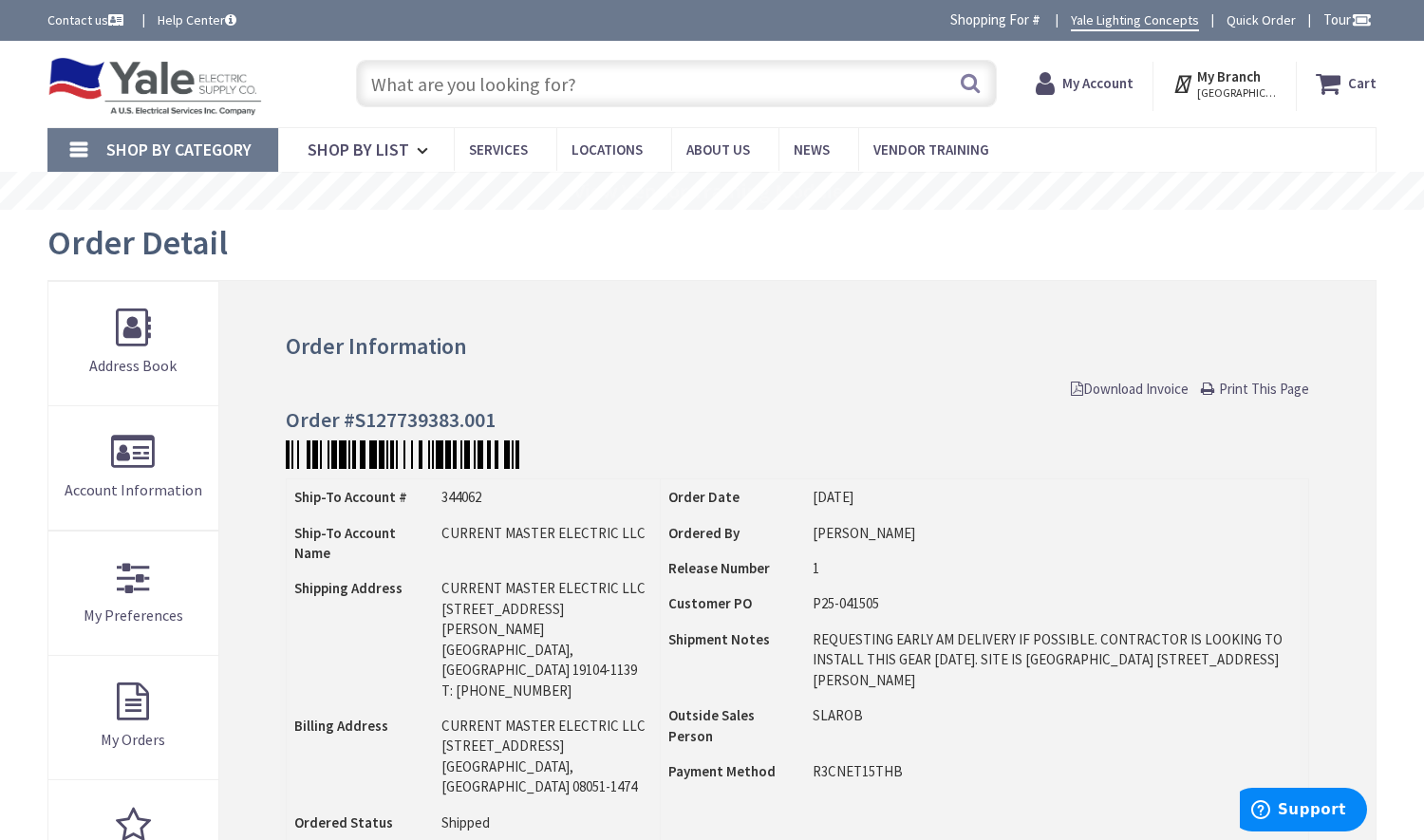
click at [1106, 391] on span "Download Invoice" at bounding box center [1130, 389] width 118 height 18
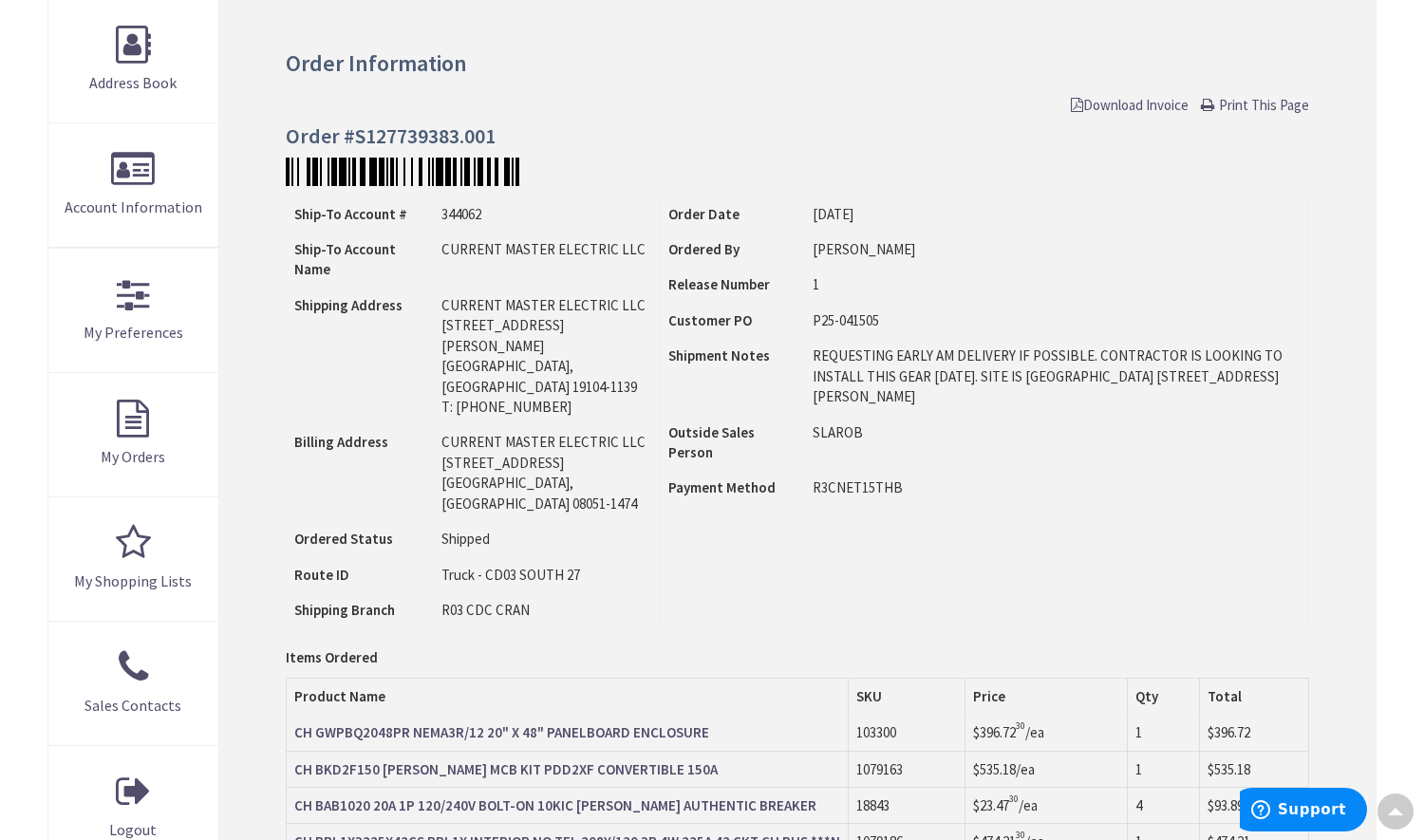
scroll to position [95, 0]
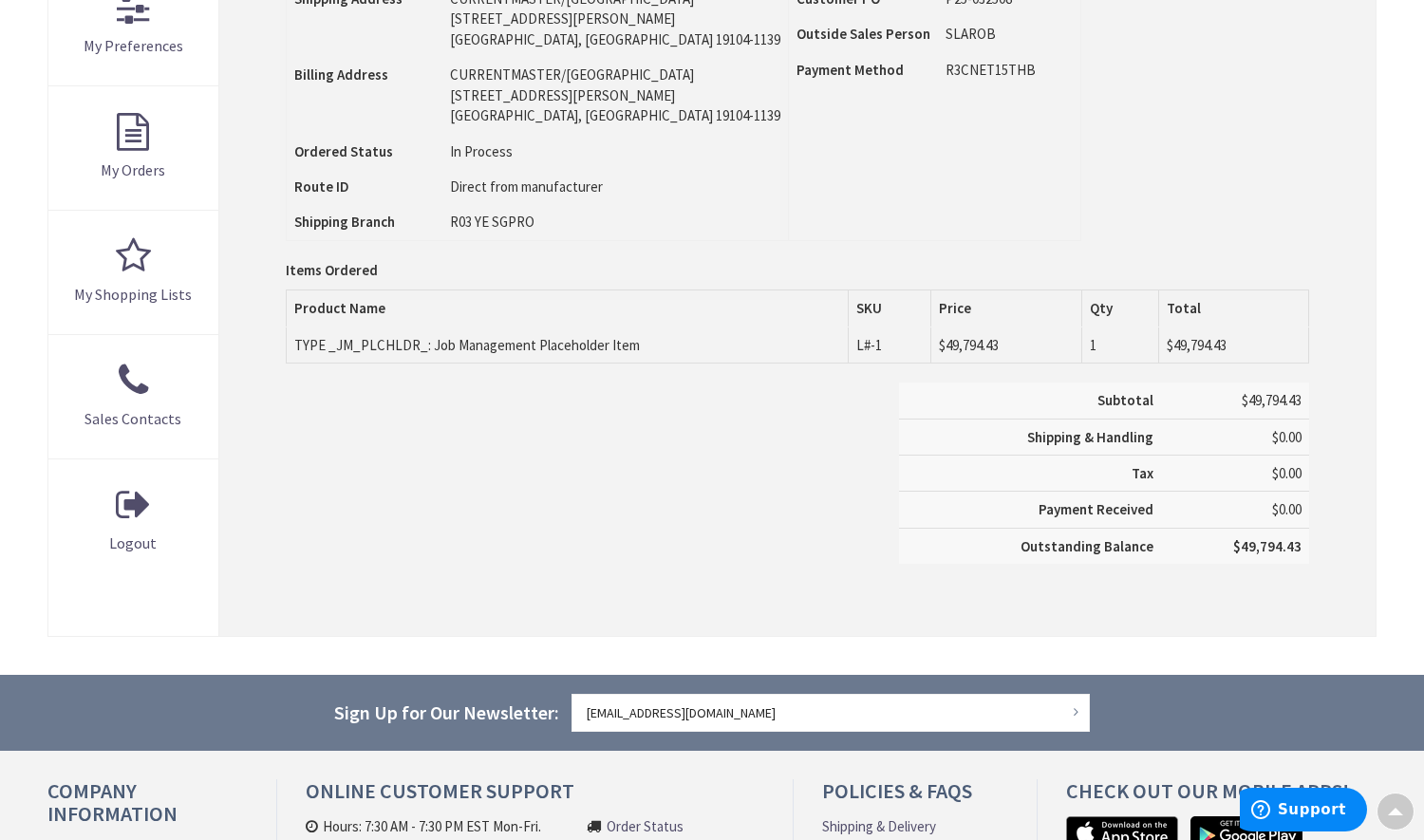
scroll to position [190, 0]
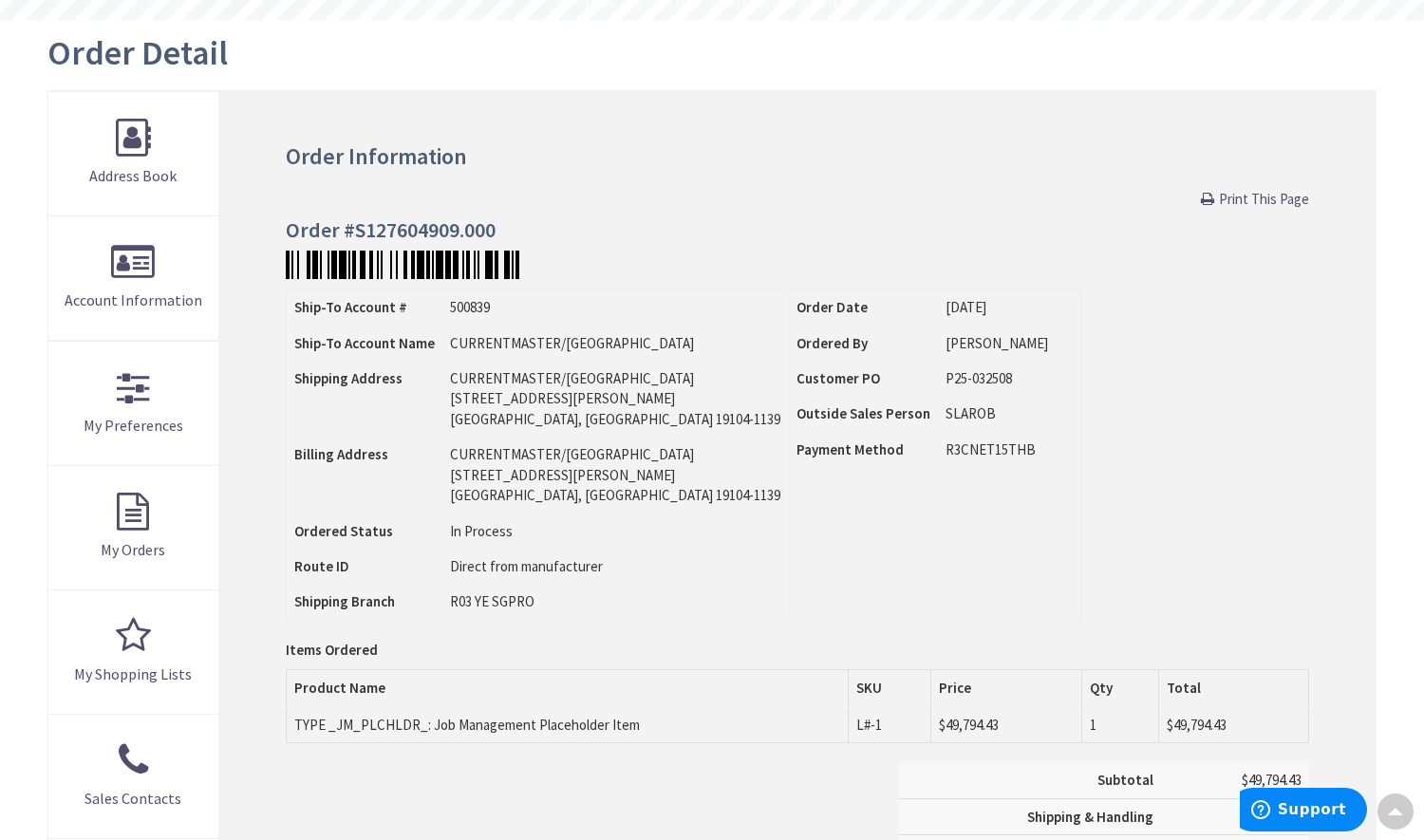
click at [1264, 204] on span "Print This Page" at bounding box center [1264, 199] width 90 height 18
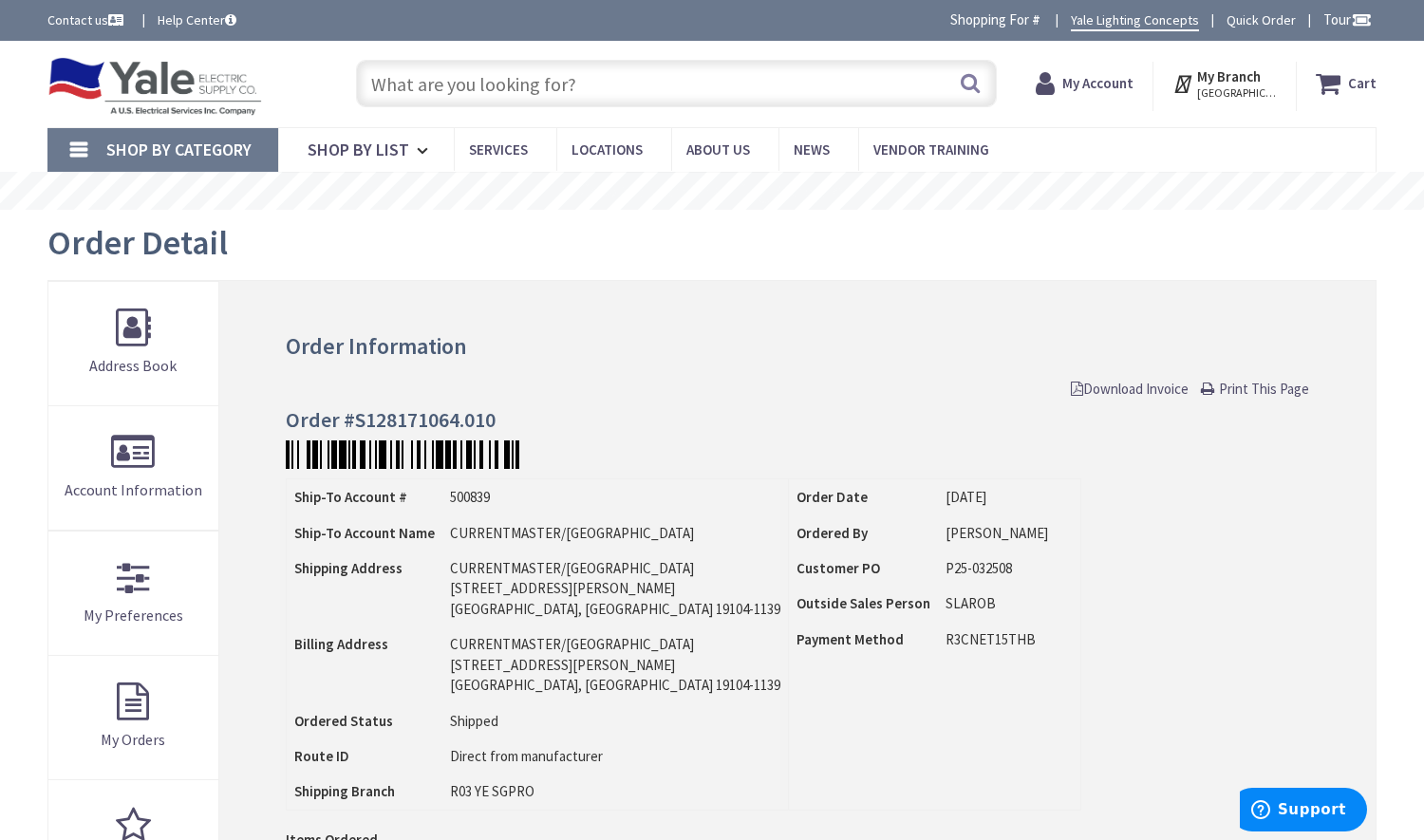
click at [1152, 382] on span "Download Invoice" at bounding box center [1130, 389] width 118 height 18
click at [1134, 391] on span "Download Invoice" at bounding box center [1130, 389] width 118 height 18
click at [1156, 389] on span "Download Invoice" at bounding box center [1130, 389] width 118 height 18
click at [1134, 384] on span "Download Invoice" at bounding box center [1130, 389] width 118 height 18
click at [1115, 387] on span "Download Invoice" at bounding box center [1130, 389] width 118 height 18
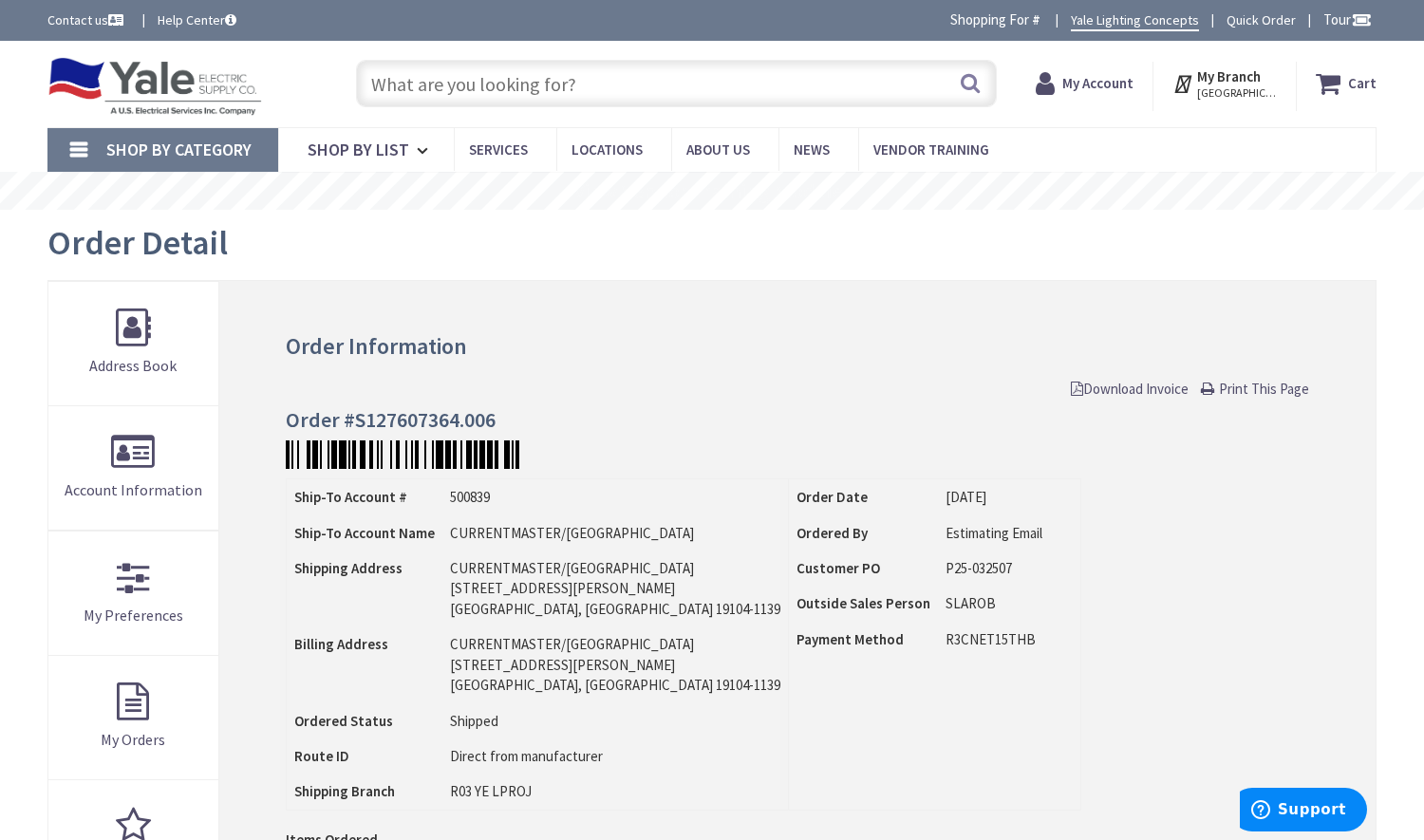
click at [1104, 390] on span "Download Invoice" at bounding box center [1130, 389] width 118 height 18
click at [1125, 389] on span "Download Invoice" at bounding box center [1130, 389] width 118 height 18
click at [1085, 383] on span "Download Invoice" at bounding box center [1130, 389] width 118 height 18
click at [1158, 386] on span "Download Invoice" at bounding box center [1130, 389] width 118 height 18
click at [1080, 381] on span "Download Invoice" at bounding box center [1130, 389] width 118 height 18
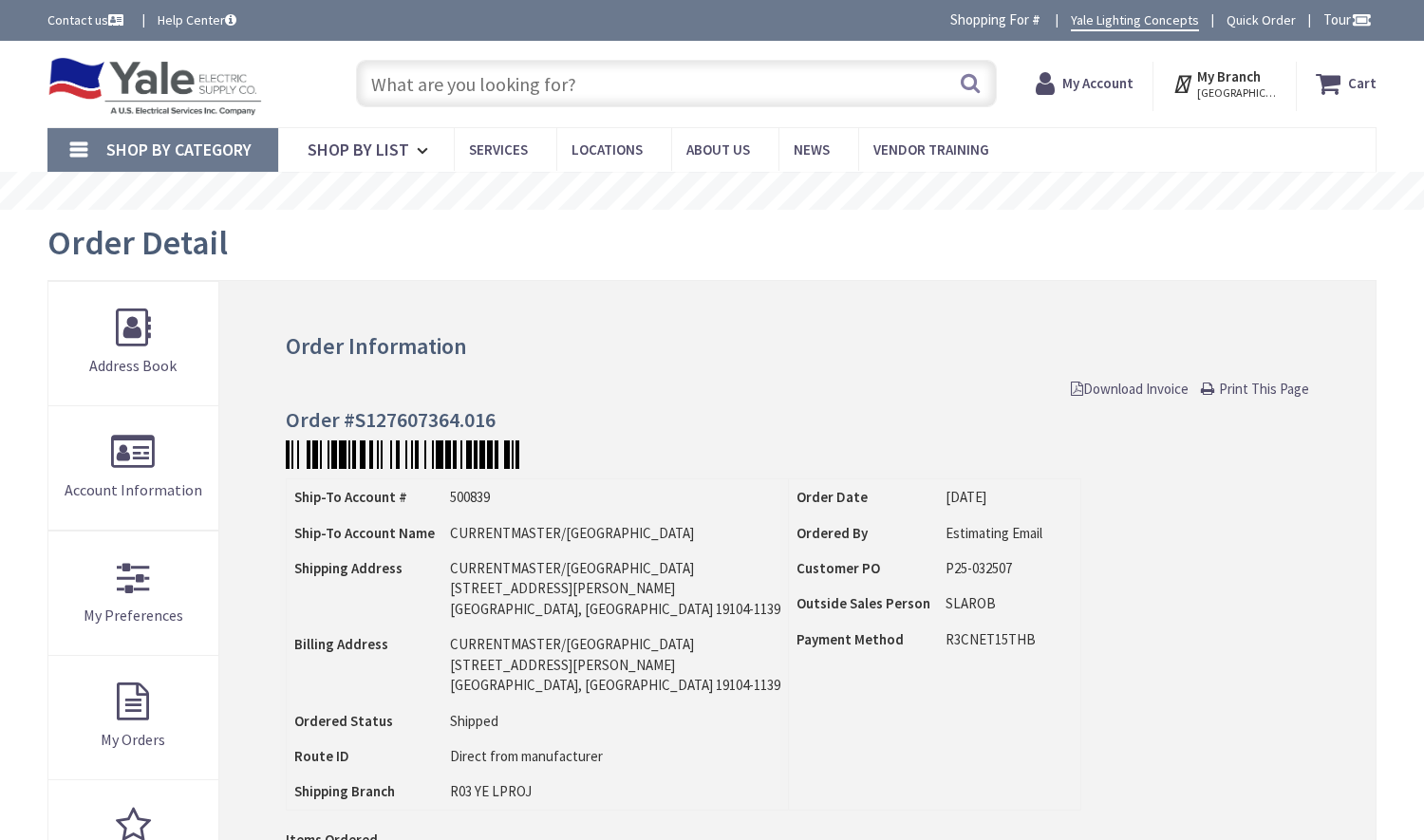
click at [1100, 387] on span "Download Invoice" at bounding box center [1130, 389] width 118 height 18
click at [1124, 389] on span "Download Invoice" at bounding box center [1130, 389] width 118 height 18
click at [1124, 379] on link "Download Invoice" at bounding box center [1130, 389] width 118 height 20
click at [1114, 388] on span "Download Invoice" at bounding box center [1130, 389] width 118 height 18
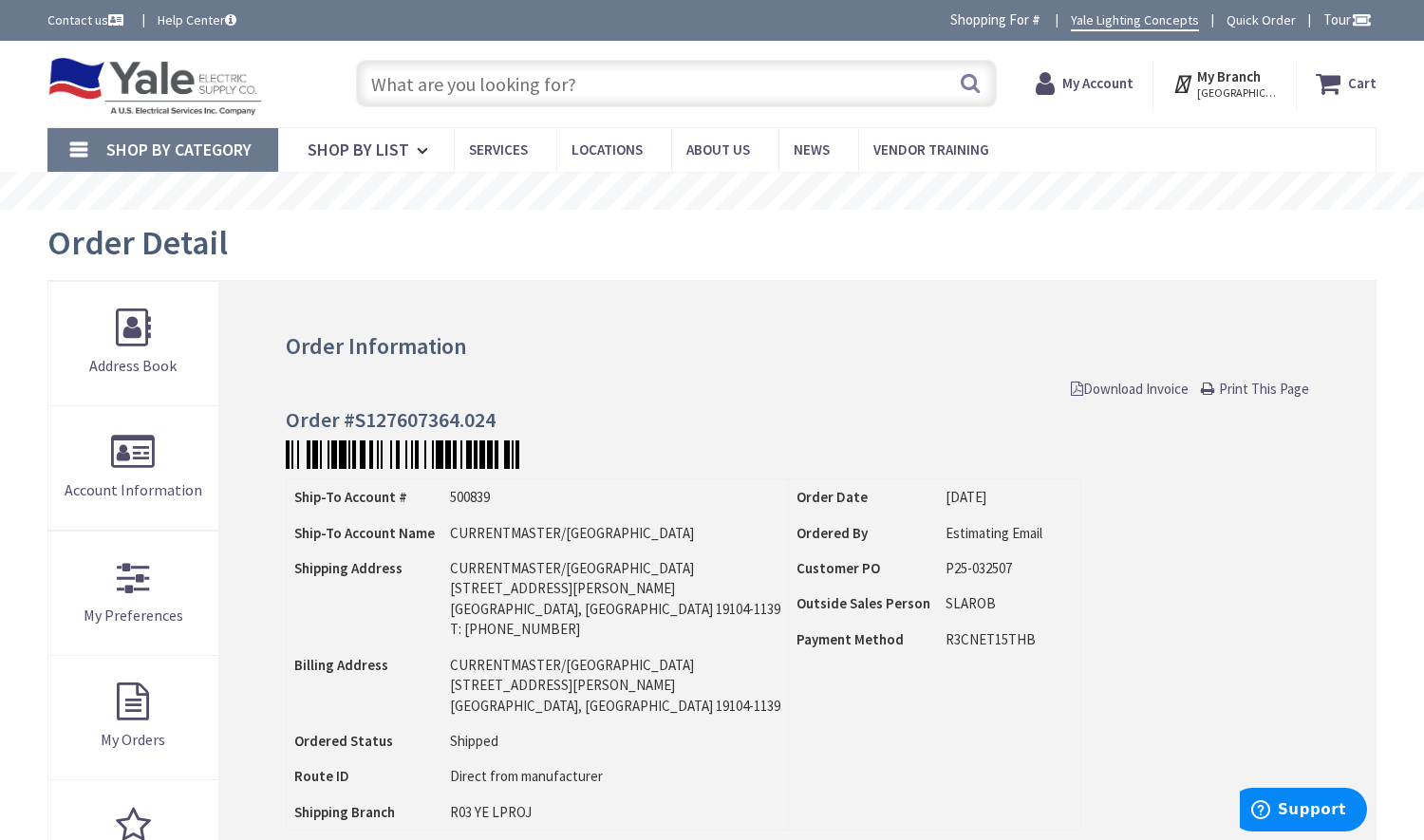
click at [1145, 394] on span "Download Invoice" at bounding box center [1130, 389] width 118 height 18
click at [1111, 401] on div "Order Information Download Invoice Print This Page Order #S127607364.026 Ship-T…" at bounding box center [797, 753] width 1157 height 945
click at [1113, 388] on span "Download Invoice" at bounding box center [1130, 389] width 118 height 18
click at [1087, 392] on span "Download Invoice" at bounding box center [1130, 389] width 118 height 18
click at [1104, 383] on span "Download Invoice" at bounding box center [1130, 389] width 118 height 18
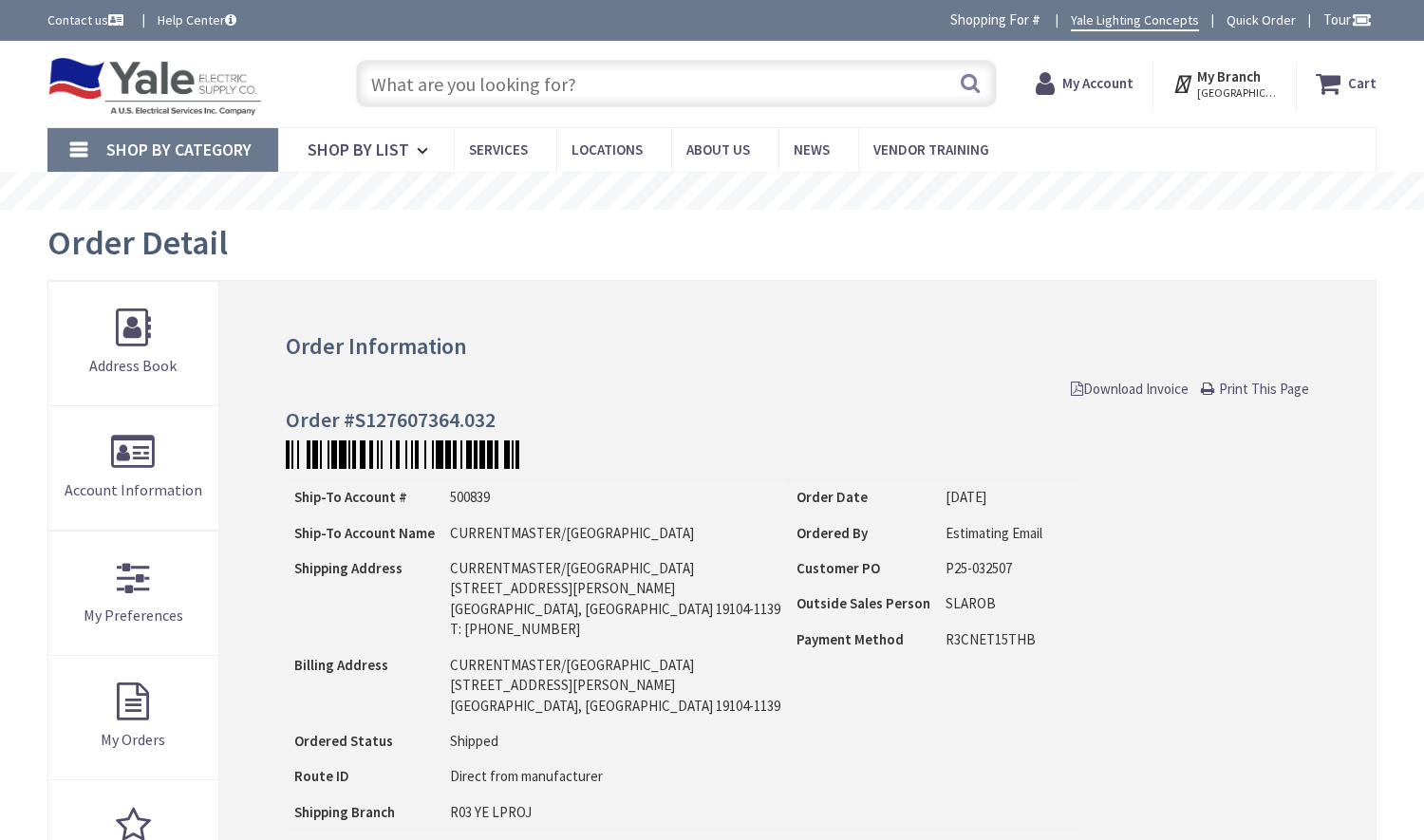
click at [1094, 395] on span "Download Invoice" at bounding box center [1130, 389] width 118 height 18
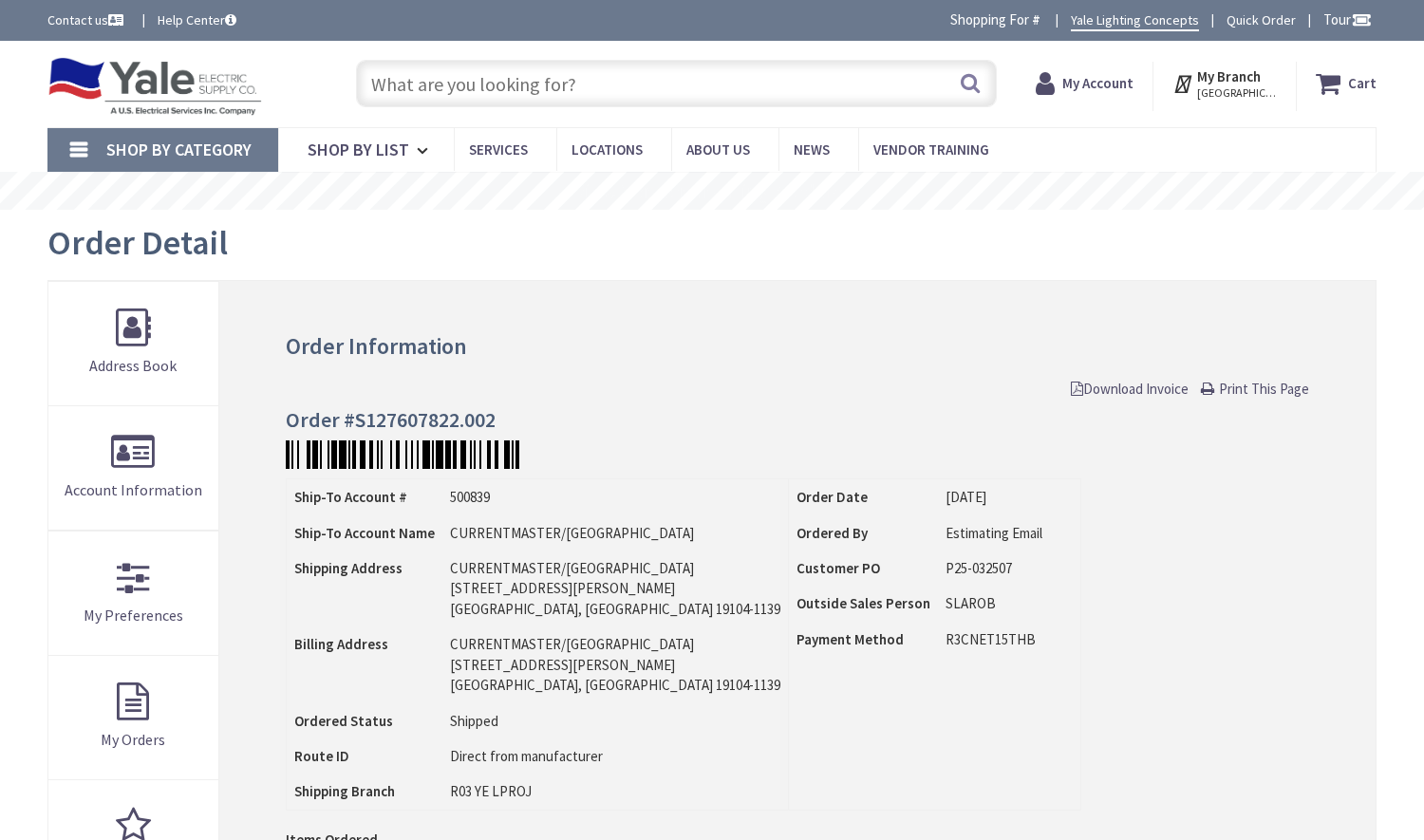
click at [1124, 373] on div "Order Information Download Invoice Print This Page Order #S127607822.002 Ship-T…" at bounding box center [797, 753] width 1157 height 945
click at [1143, 386] on span "Download Invoice" at bounding box center [1130, 389] width 118 height 18
click at [1115, 388] on span "Download Invoice" at bounding box center [1130, 389] width 118 height 18
click at [1144, 386] on span "Download Invoice" at bounding box center [1130, 389] width 118 height 18
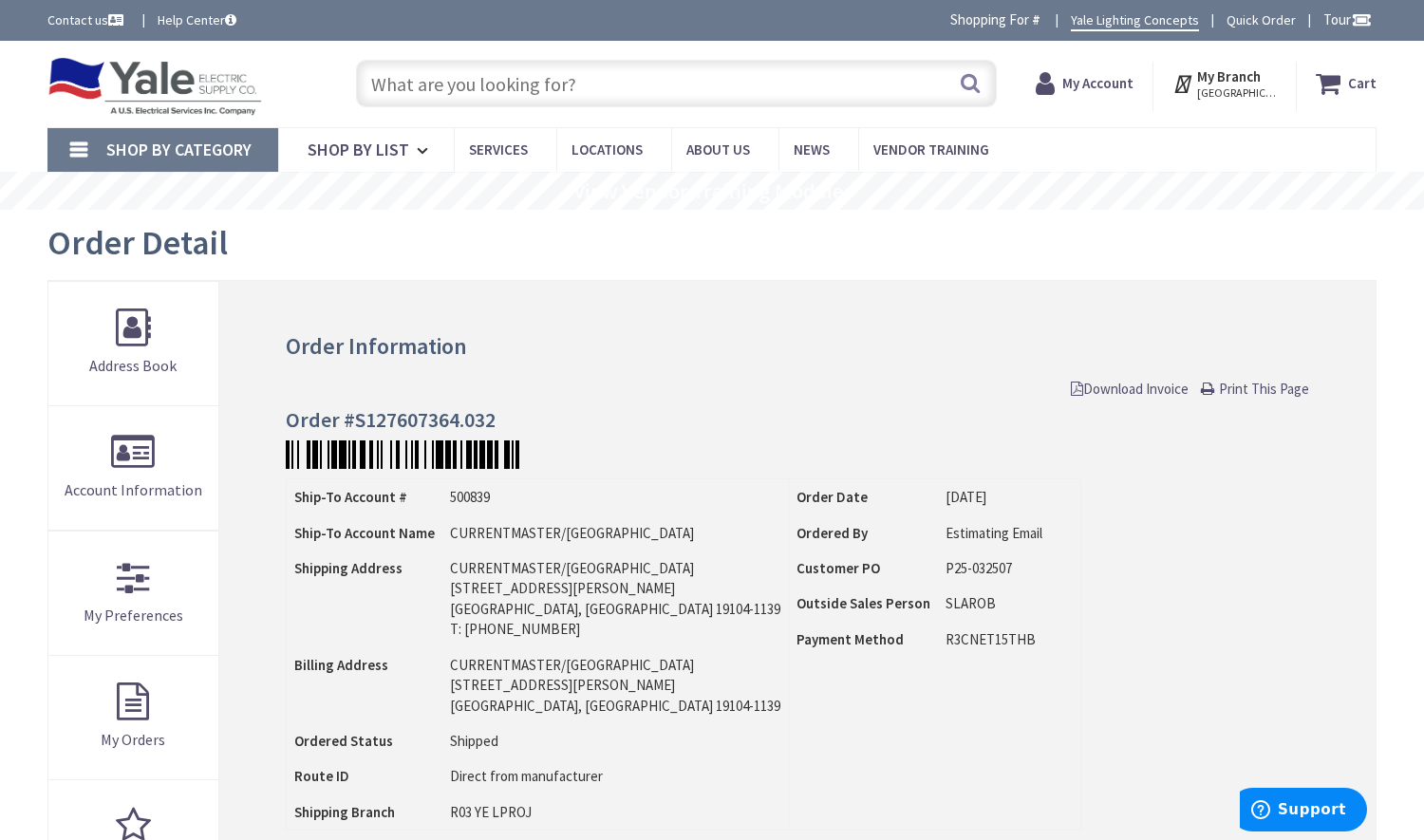
click at [1135, 384] on span "Download Invoice" at bounding box center [1130, 389] width 118 height 18
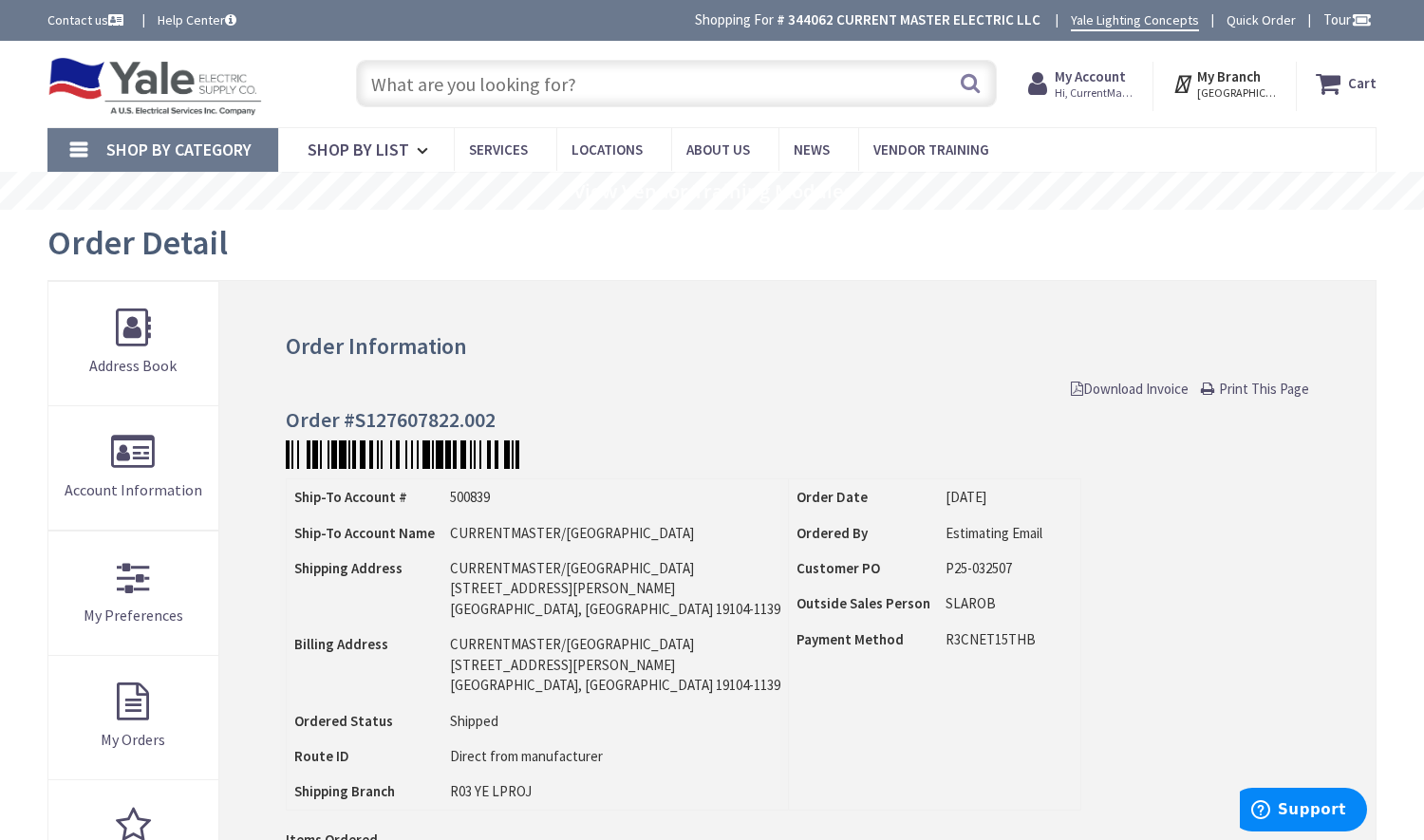
click at [1148, 387] on span "Download Invoice" at bounding box center [1130, 389] width 118 height 18
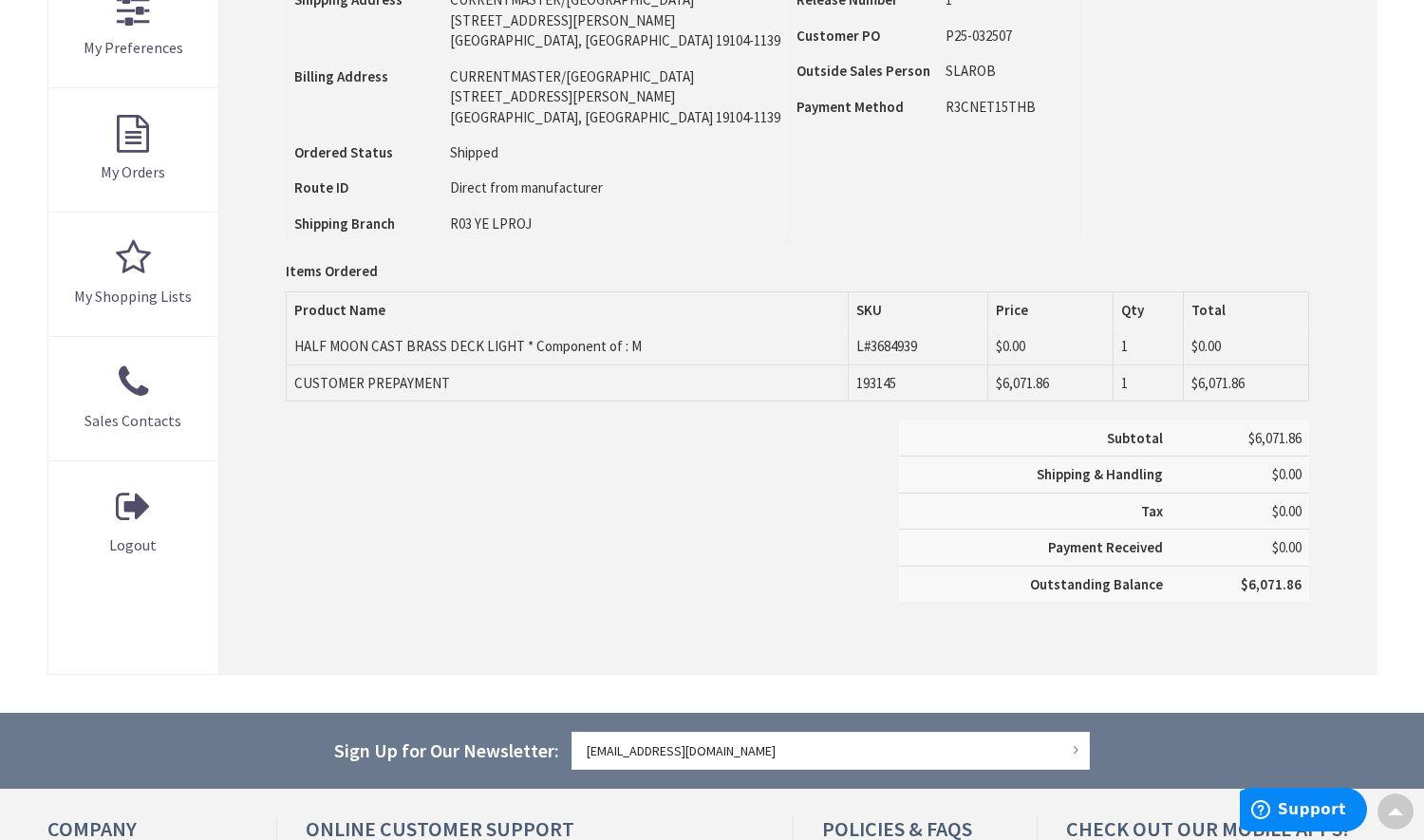
scroll to position [190, 0]
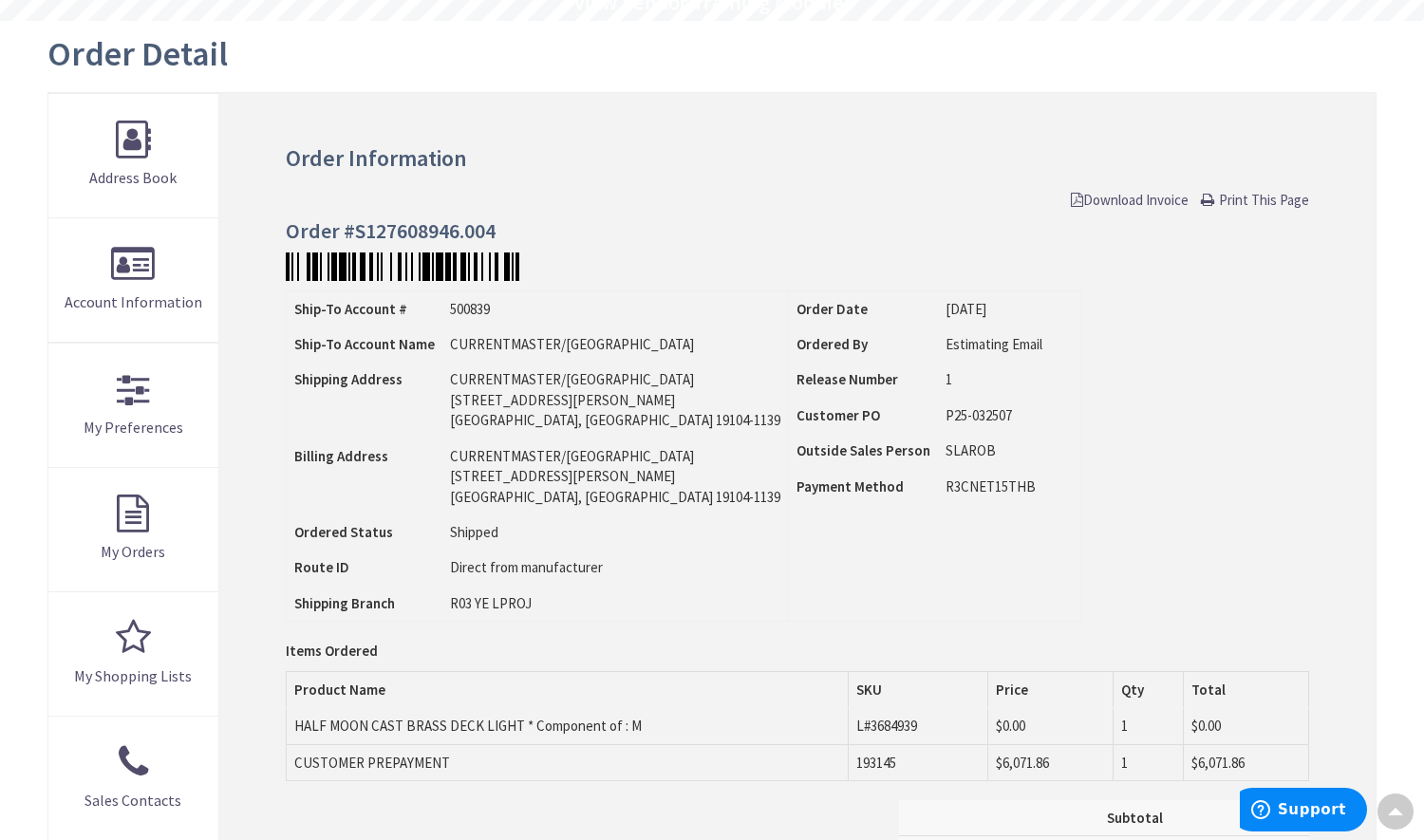
click at [1138, 197] on span "Download Invoice" at bounding box center [1130, 200] width 118 height 18
